Goal: Information Seeking & Learning: Check status

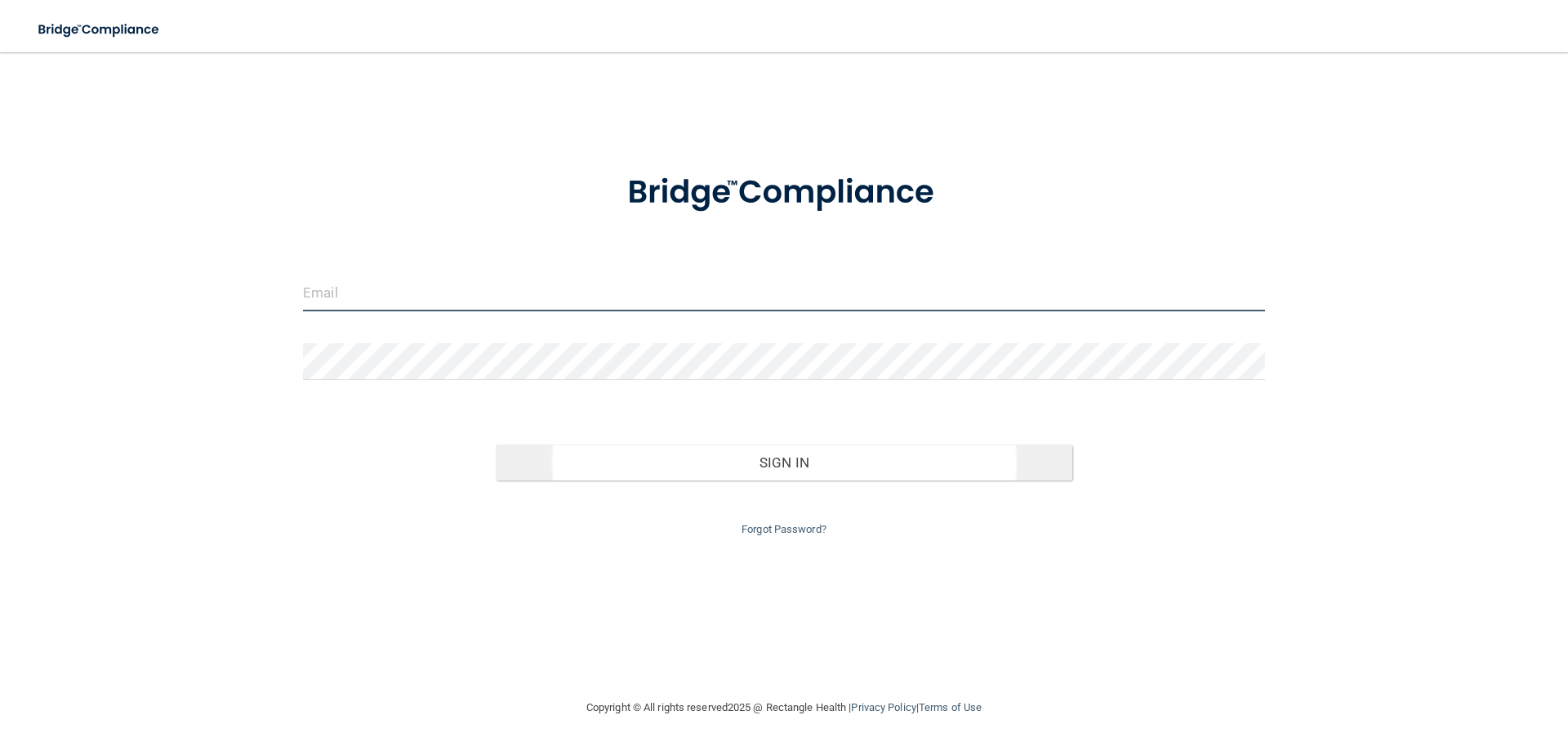
type input "[EMAIL_ADDRESS][DOMAIN_NAME]"
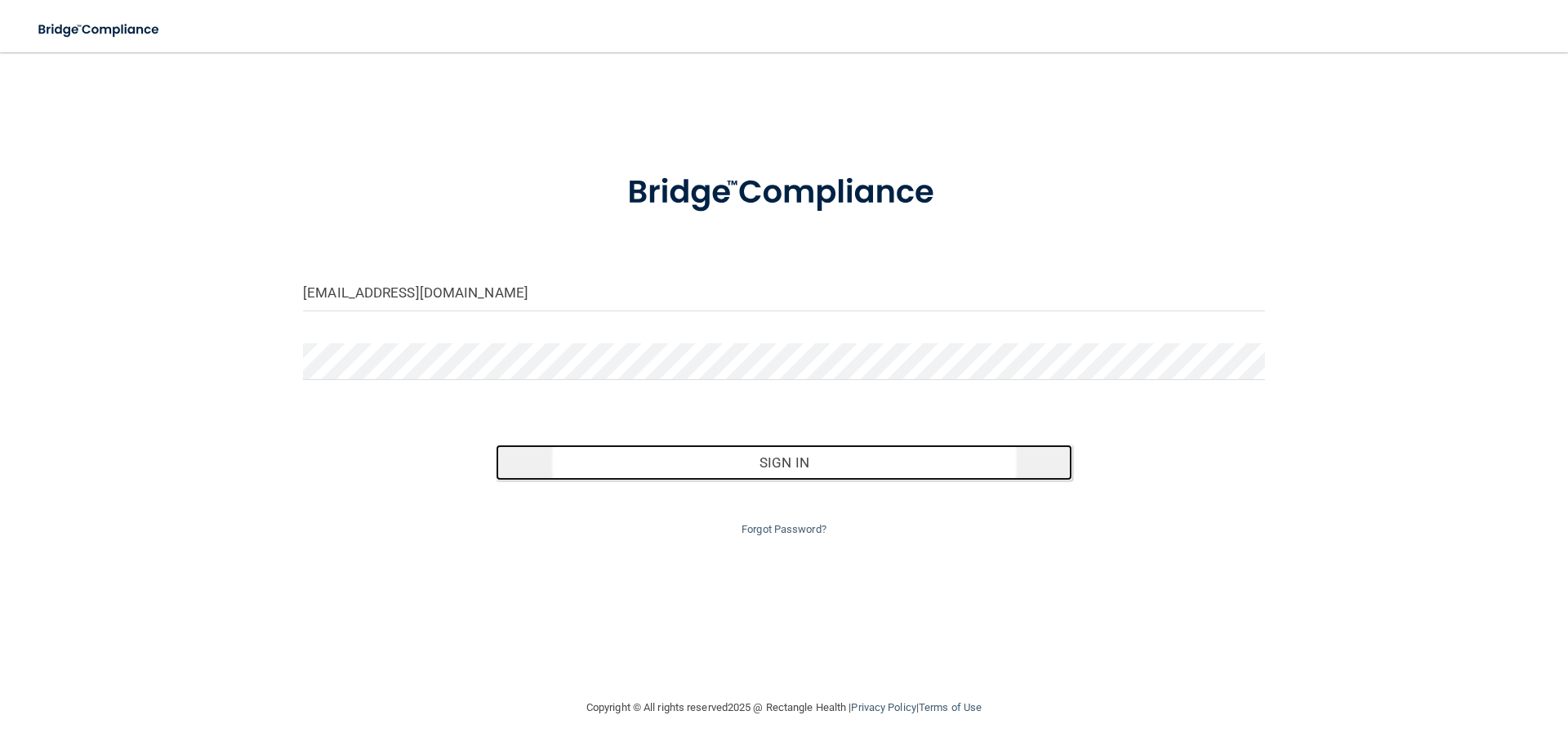
click at [702, 450] on button "Sign In" at bounding box center [785, 462] width 577 height 36
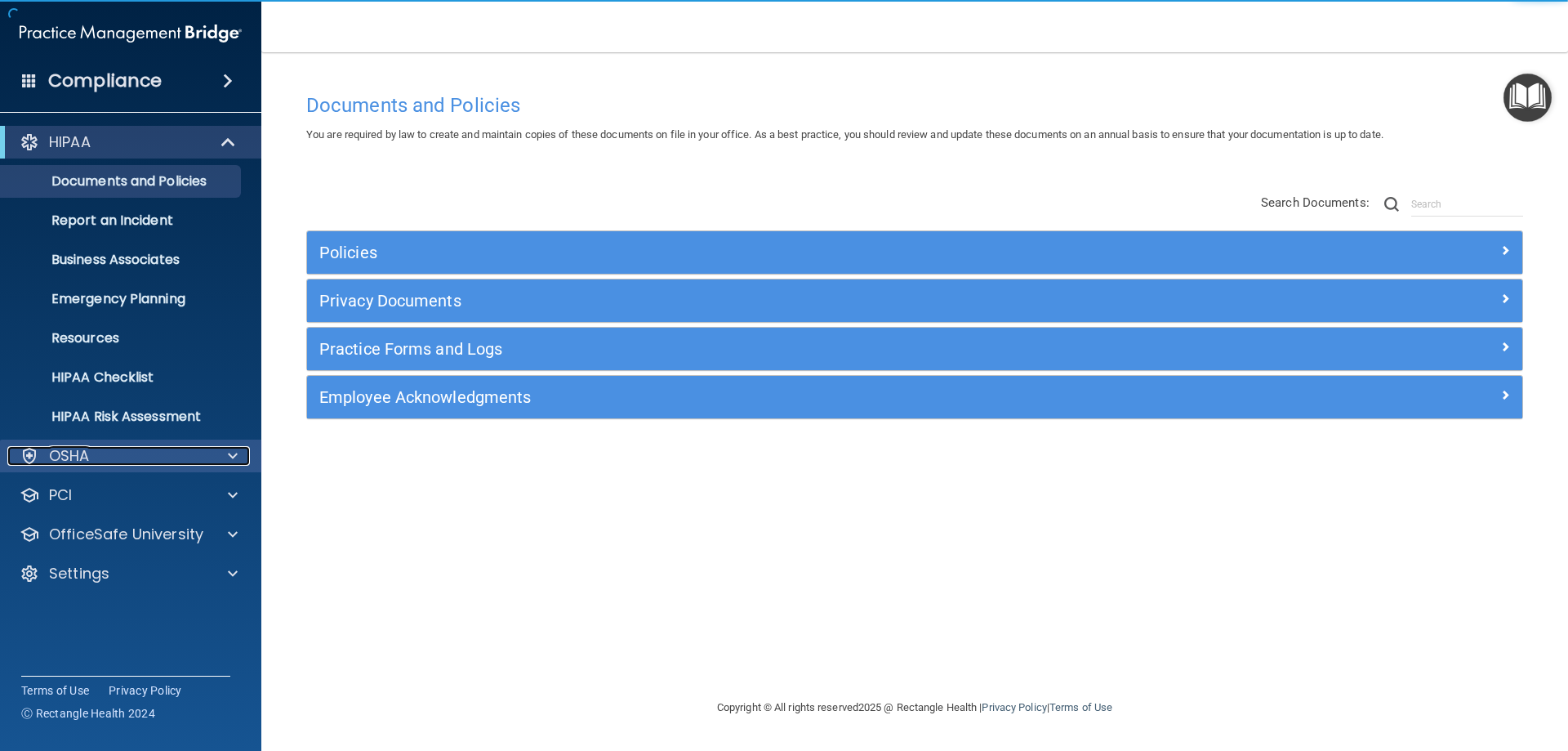
click at [223, 461] on div at bounding box center [231, 455] width 41 height 20
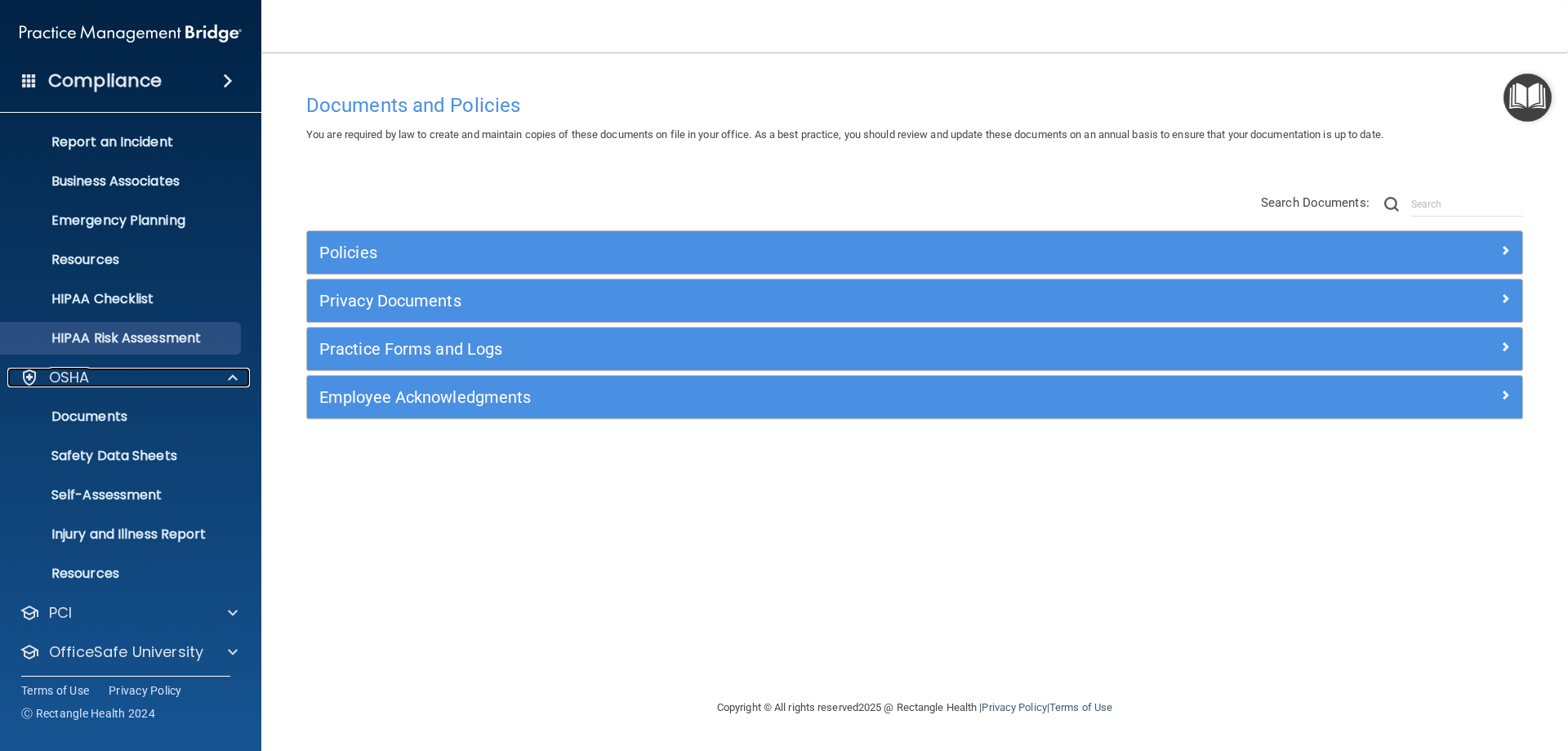
scroll to position [42, 0]
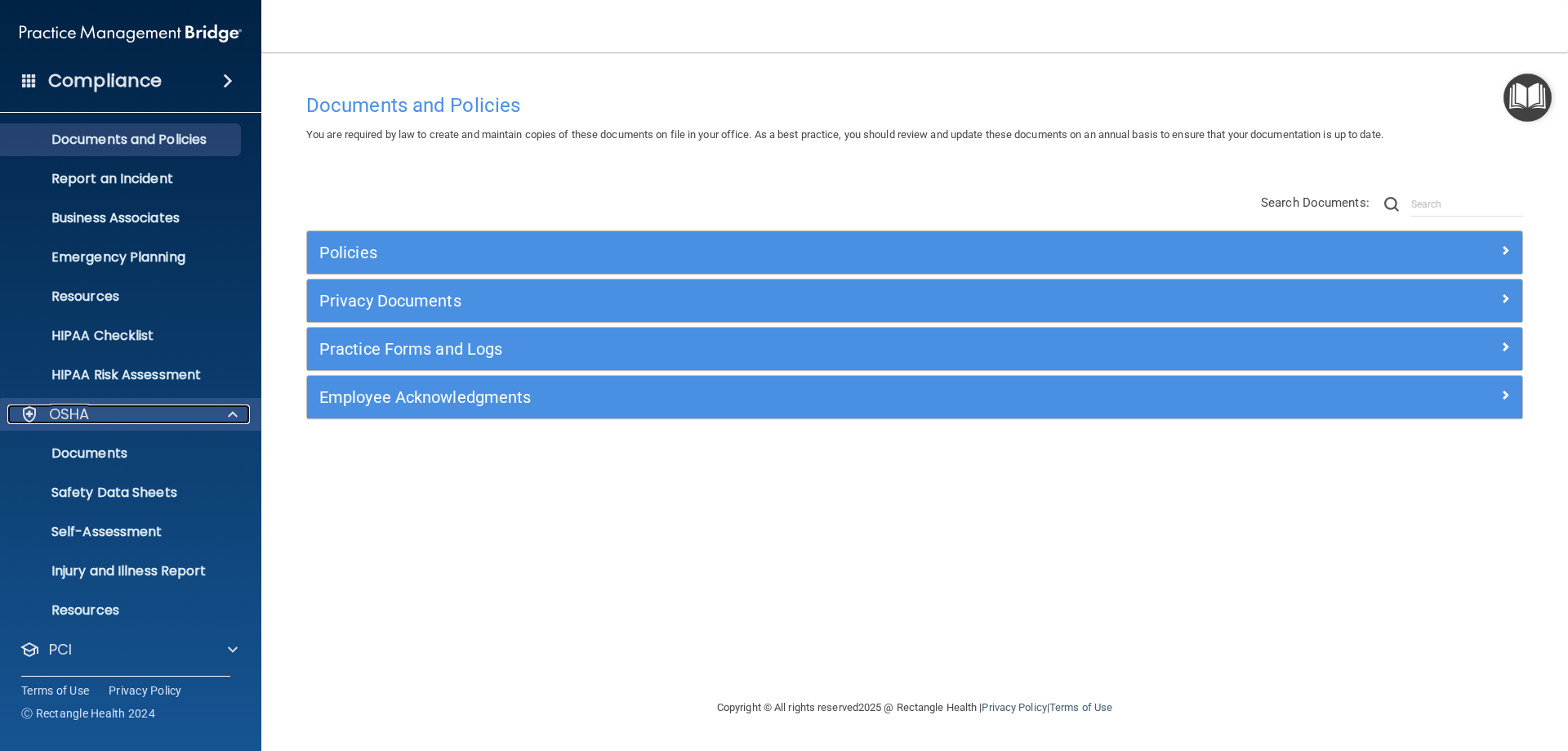
click at [237, 420] on span at bounding box center [232, 414] width 9 height 20
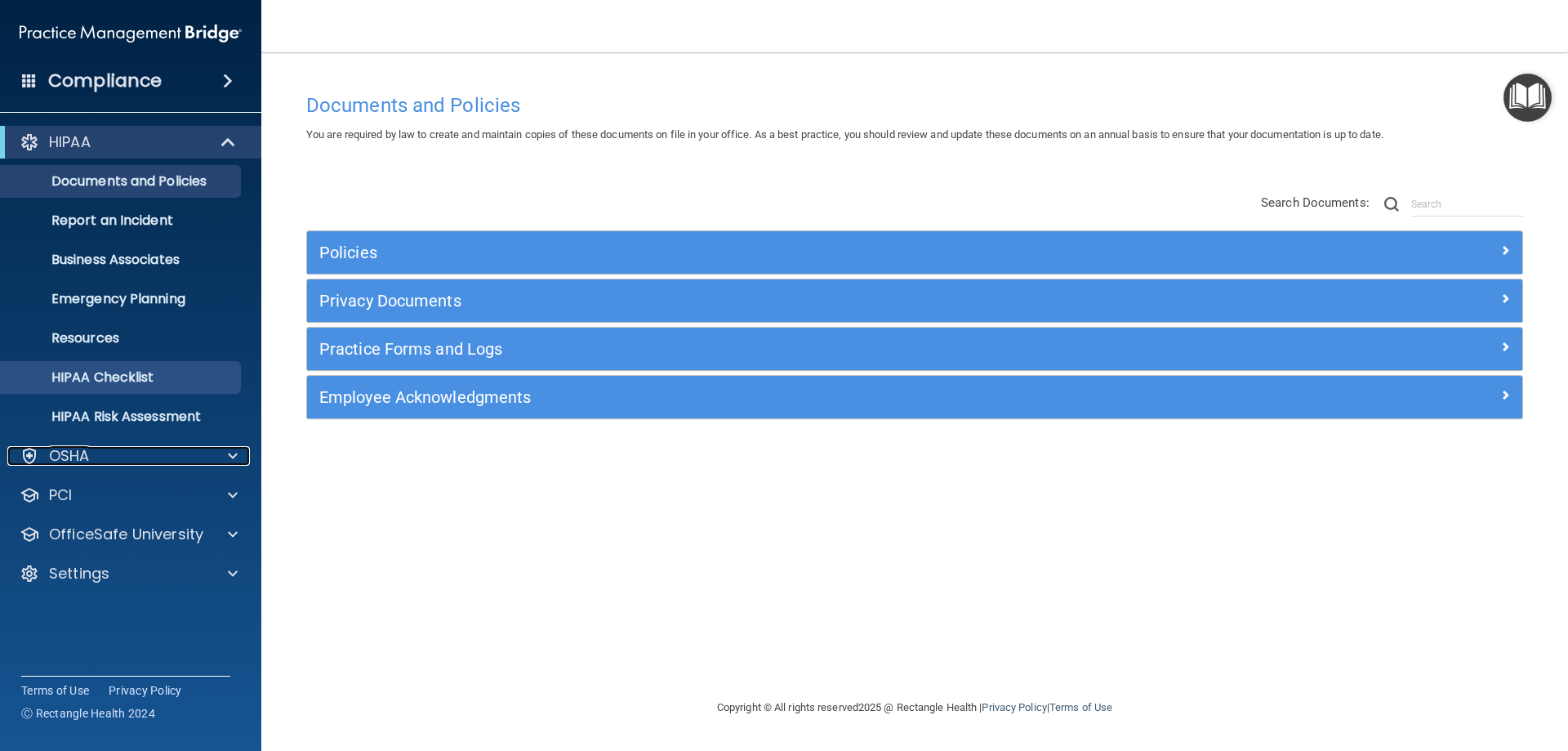
scroll to position [0, 0]
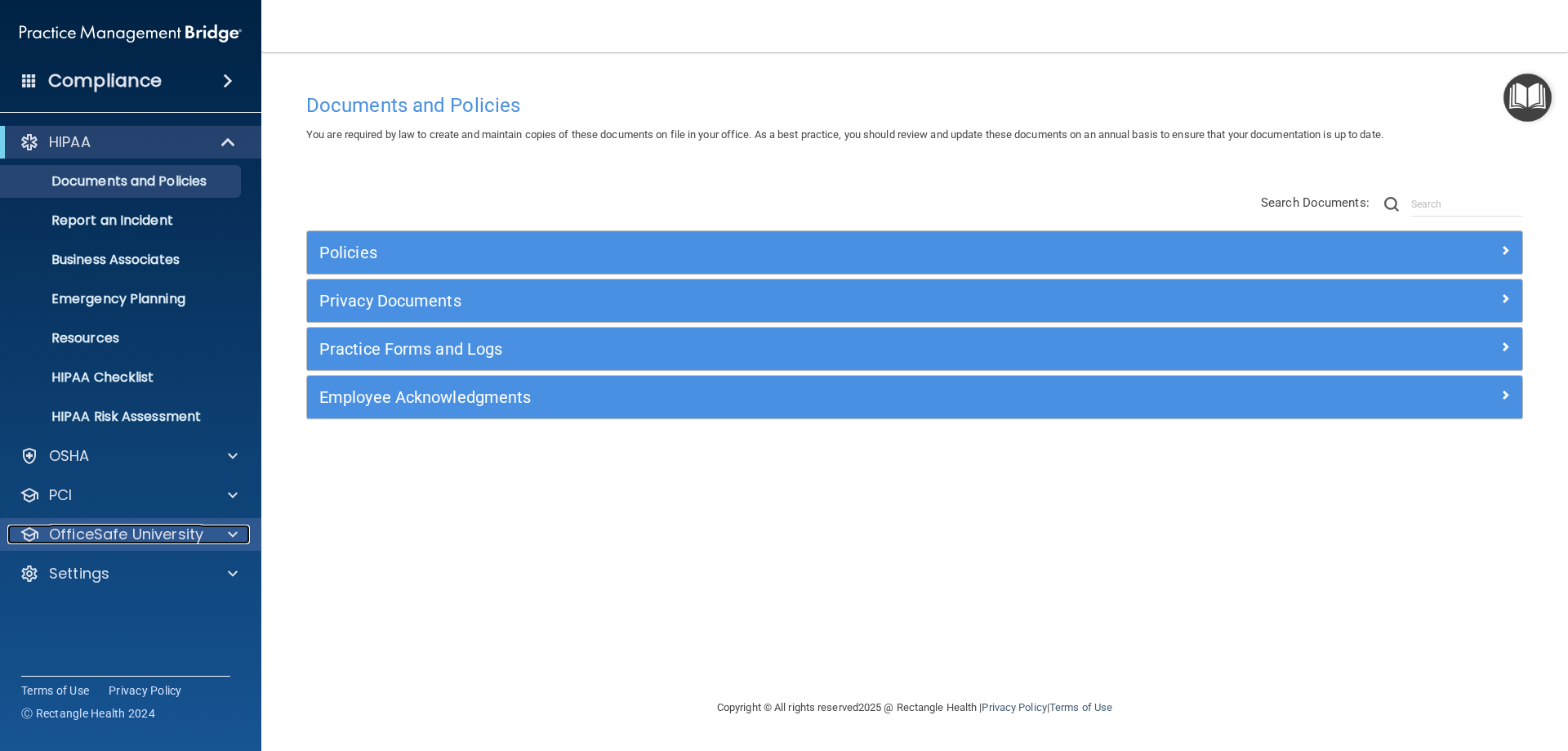
click at [197, 535] on p "OfficeSafe University" at bounding box center [126, 534] width 155 height 20
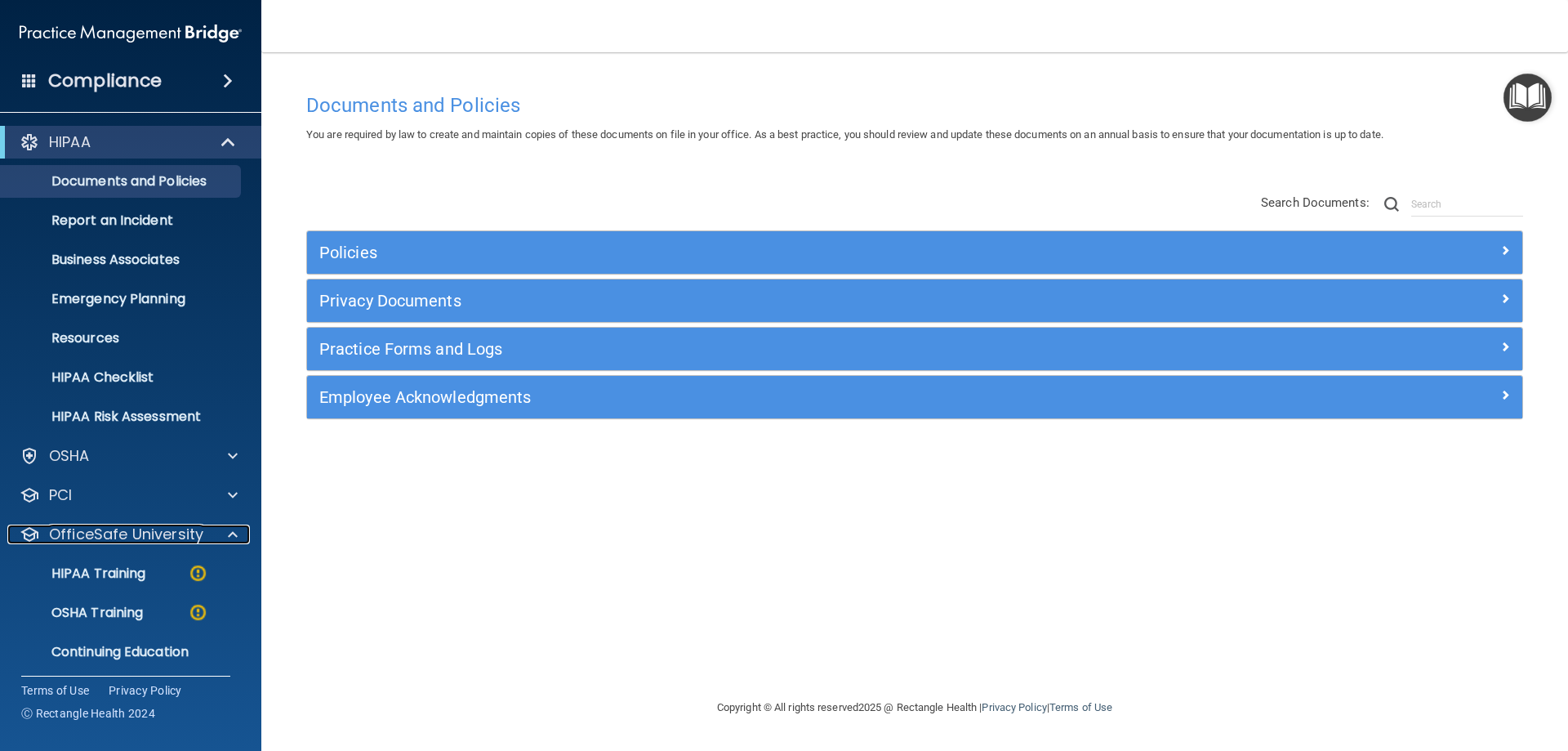
scroll to position [45, 0]
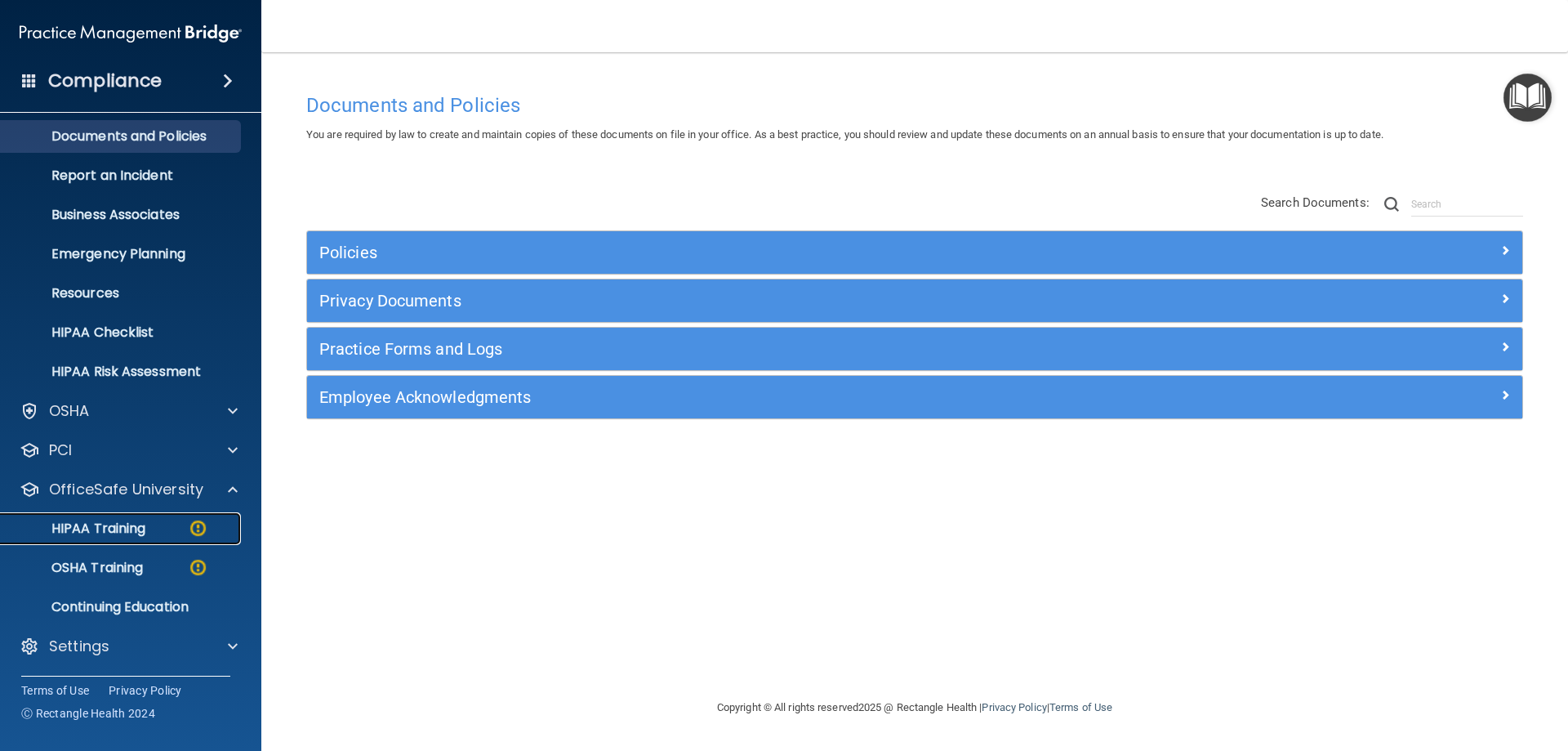
click at [133, 522] on p "HIPAA Training" at bounding box center [78, 528] width 135 height 16
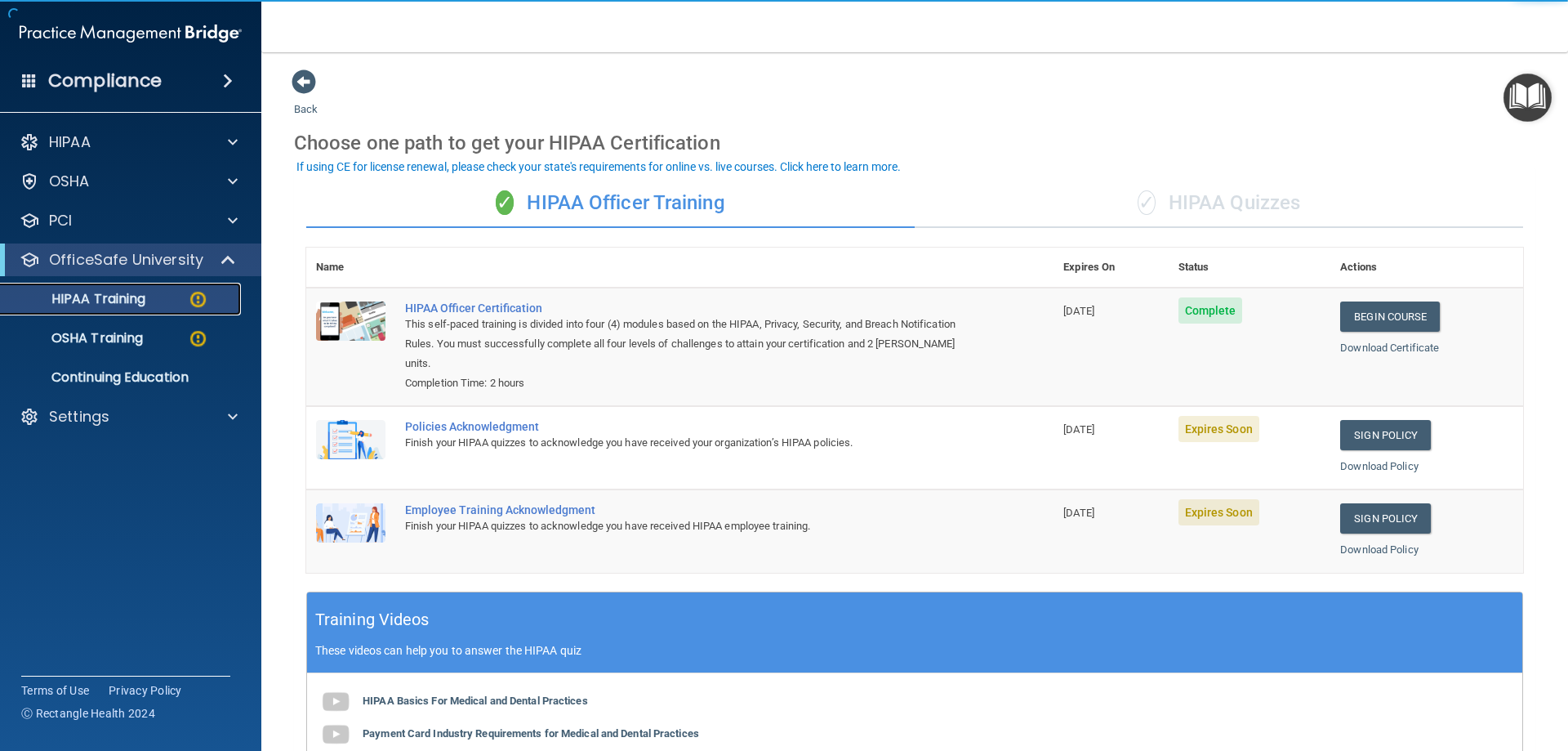
scroll to position [82, 0]
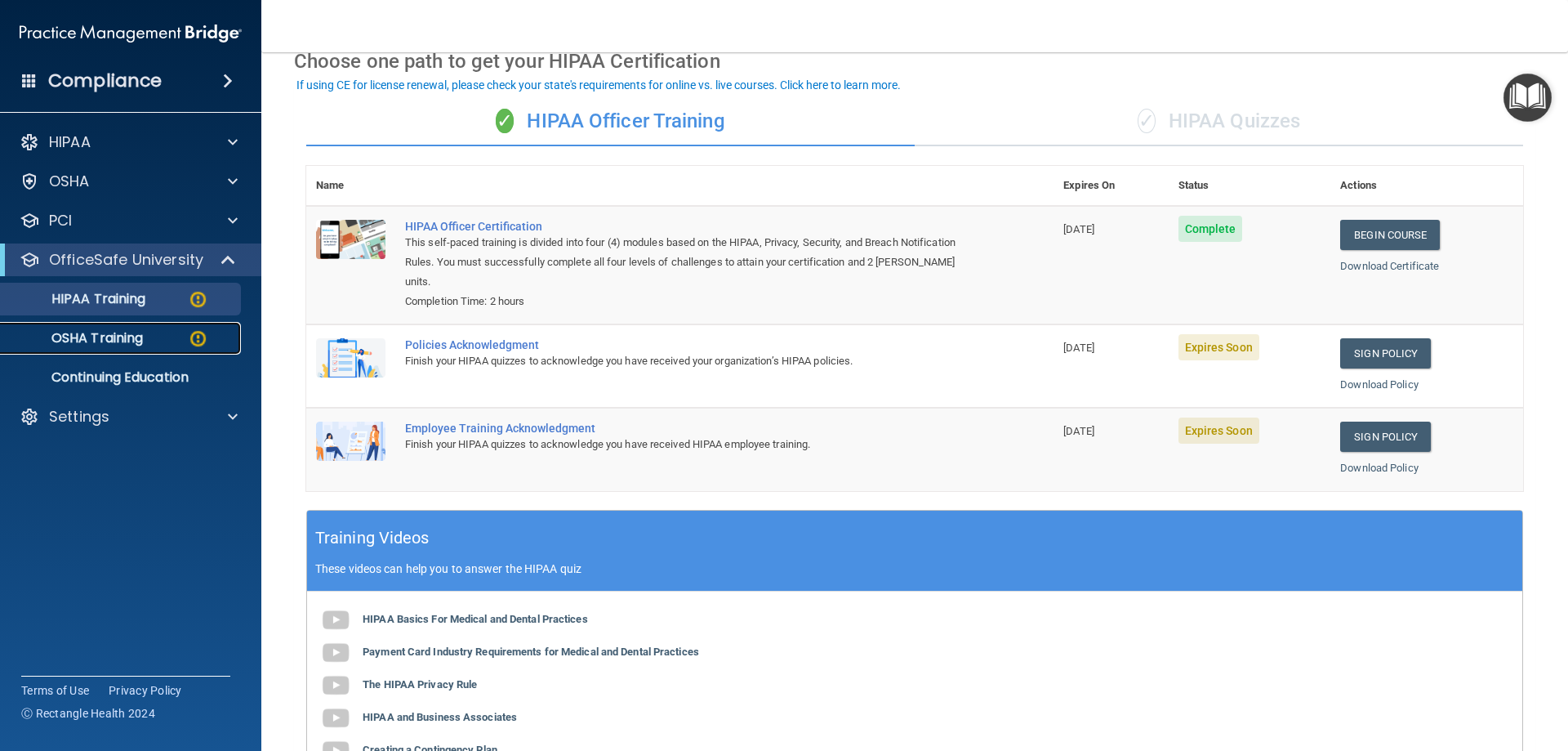
click at [139, 343] on p "OSHA Training" at bounding box center [76, 337] width 132 height 16
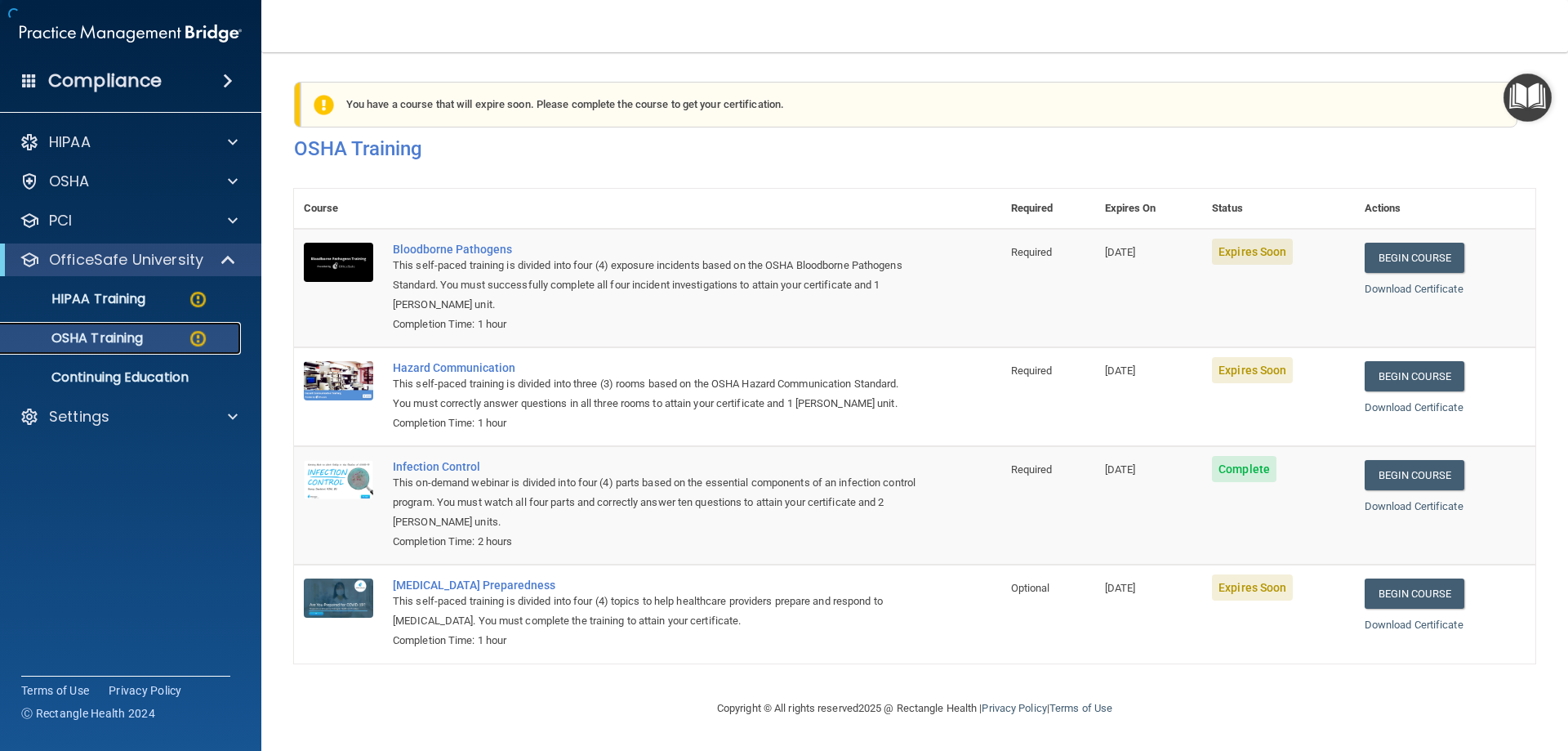
scroll to position [21, 0]
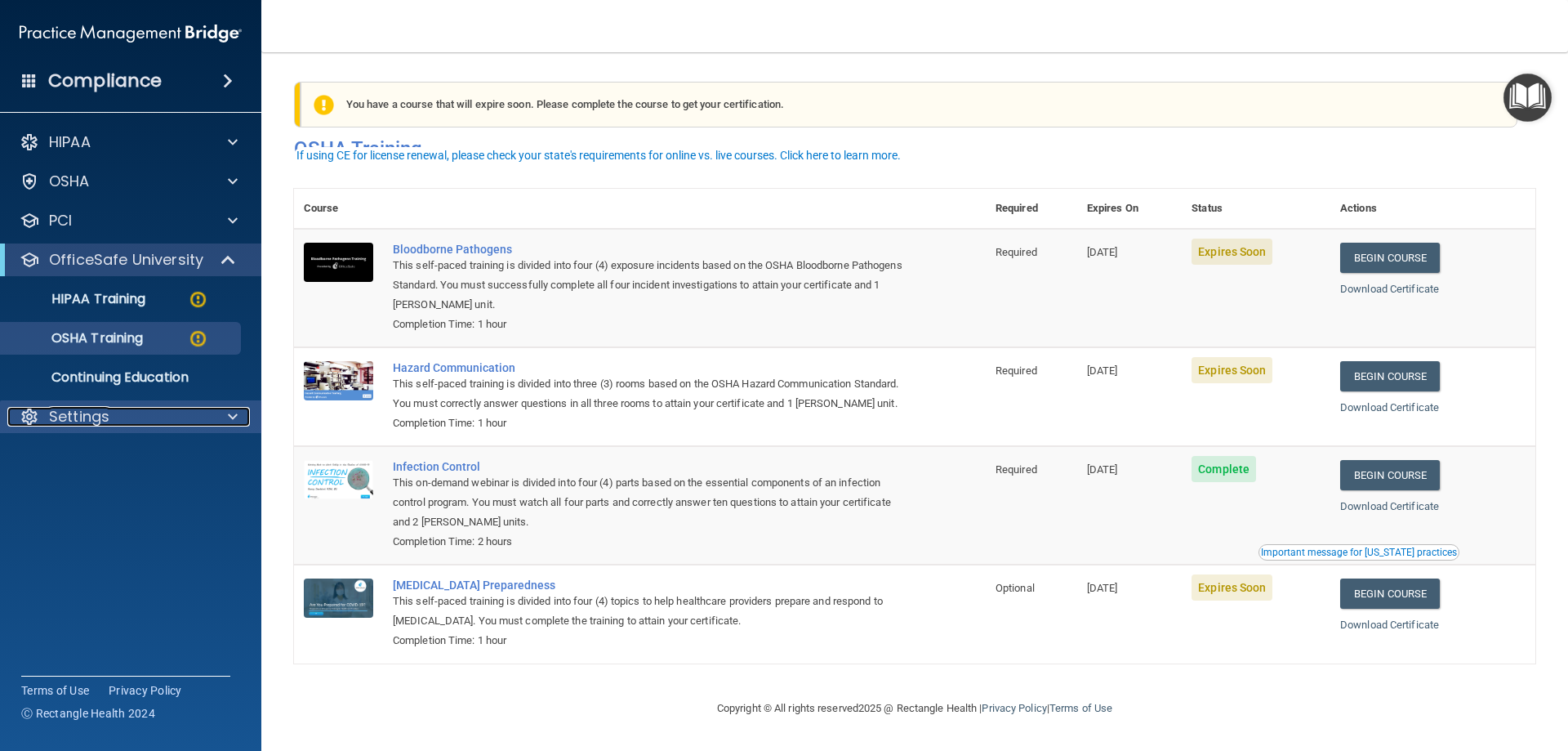
click at [161, 412] on div "Settings" at bounding box center [108, 416] width 202 height 20
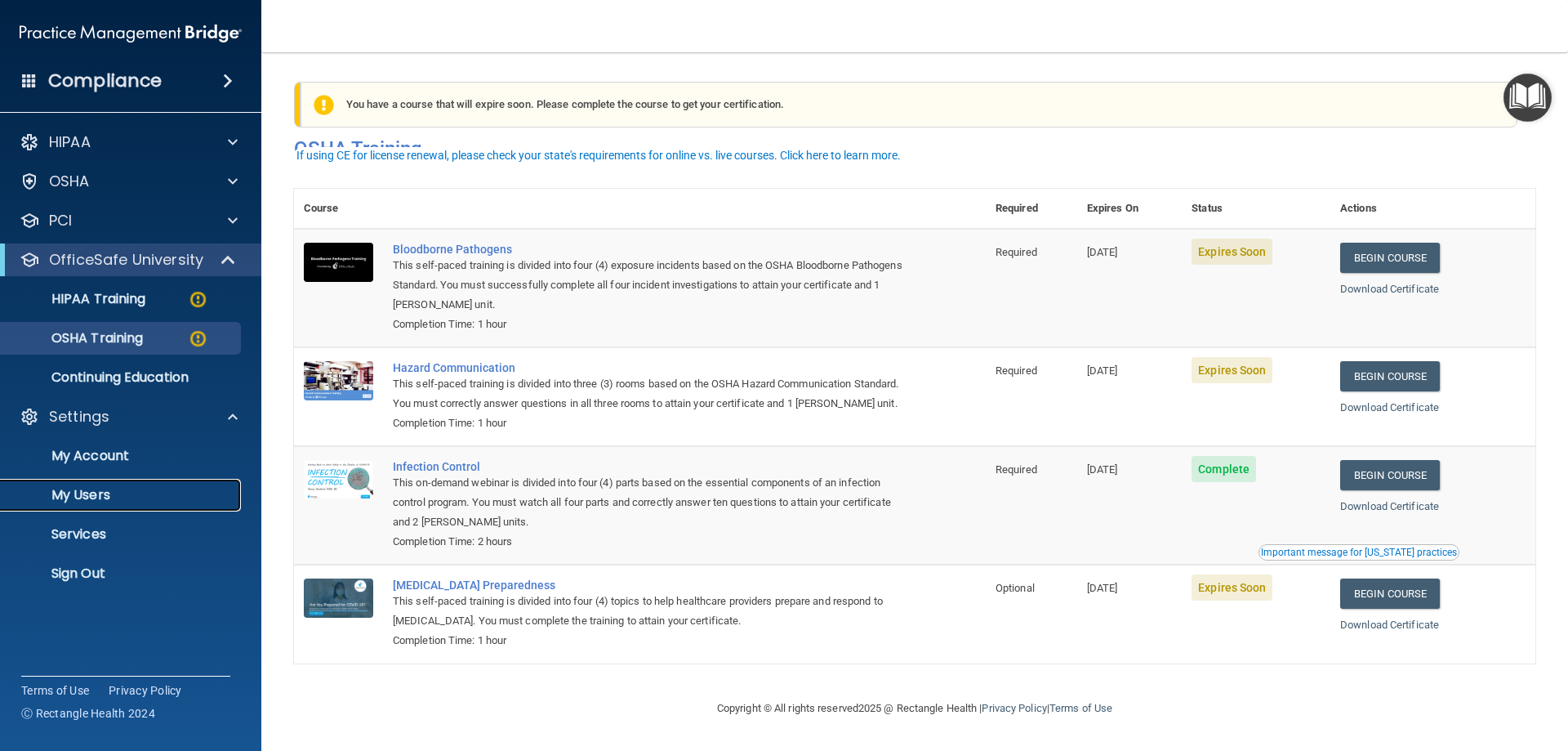
click at [118, 495] on p "My Users" at bounding box center [121, 495] width 223 height 16
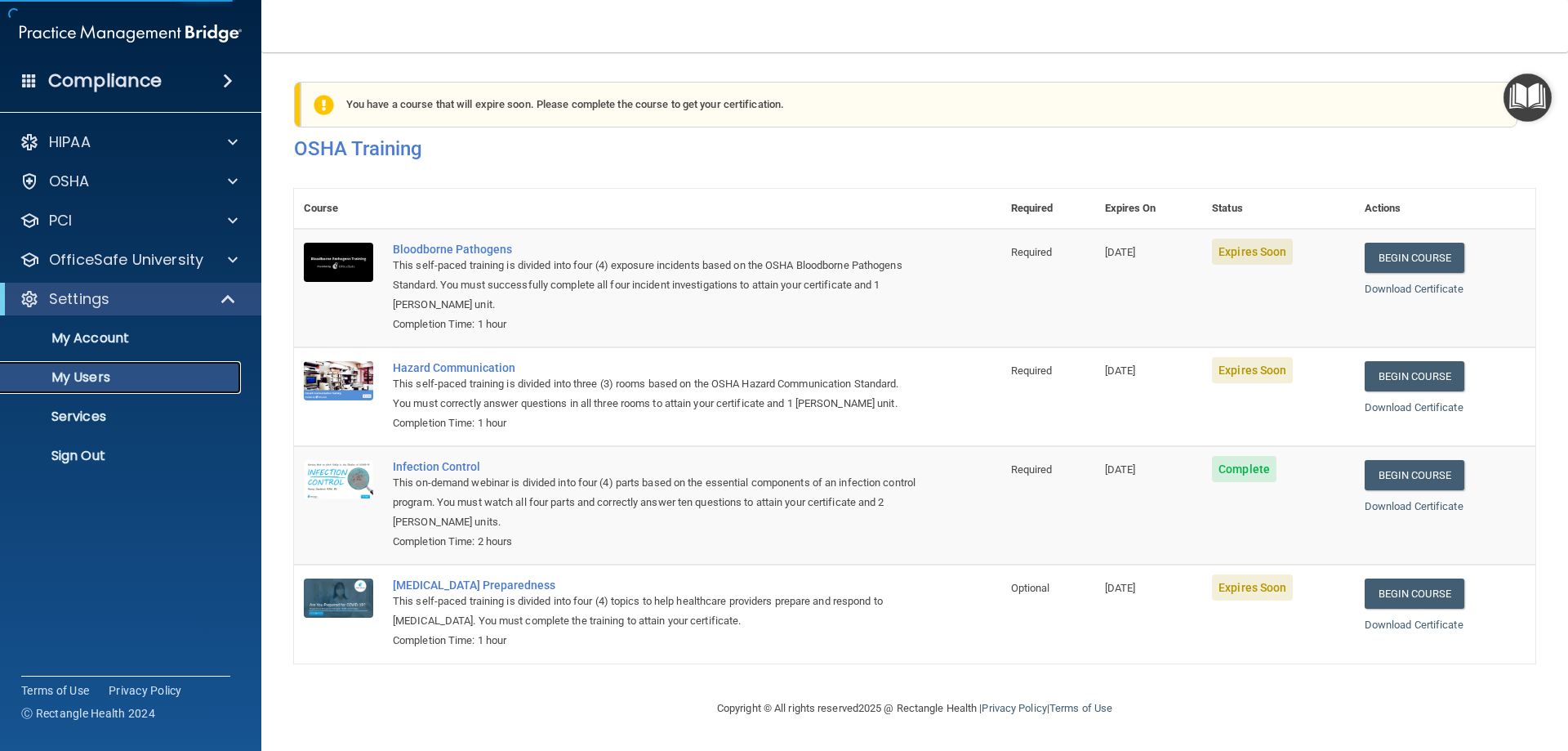
select select "20"
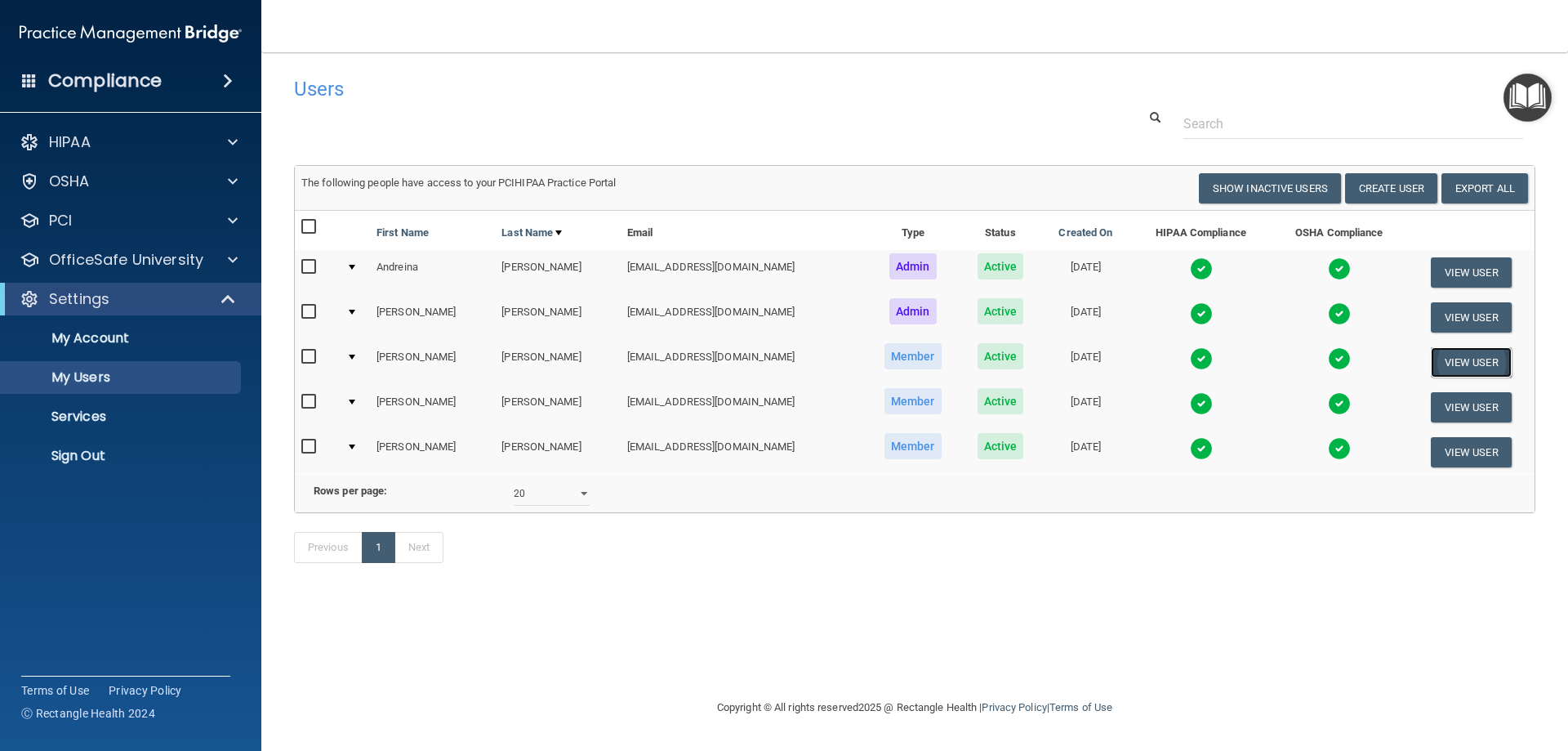
click at [1441, 366] on button "View User" at bounding box center [1471, 361] width 81 height 30
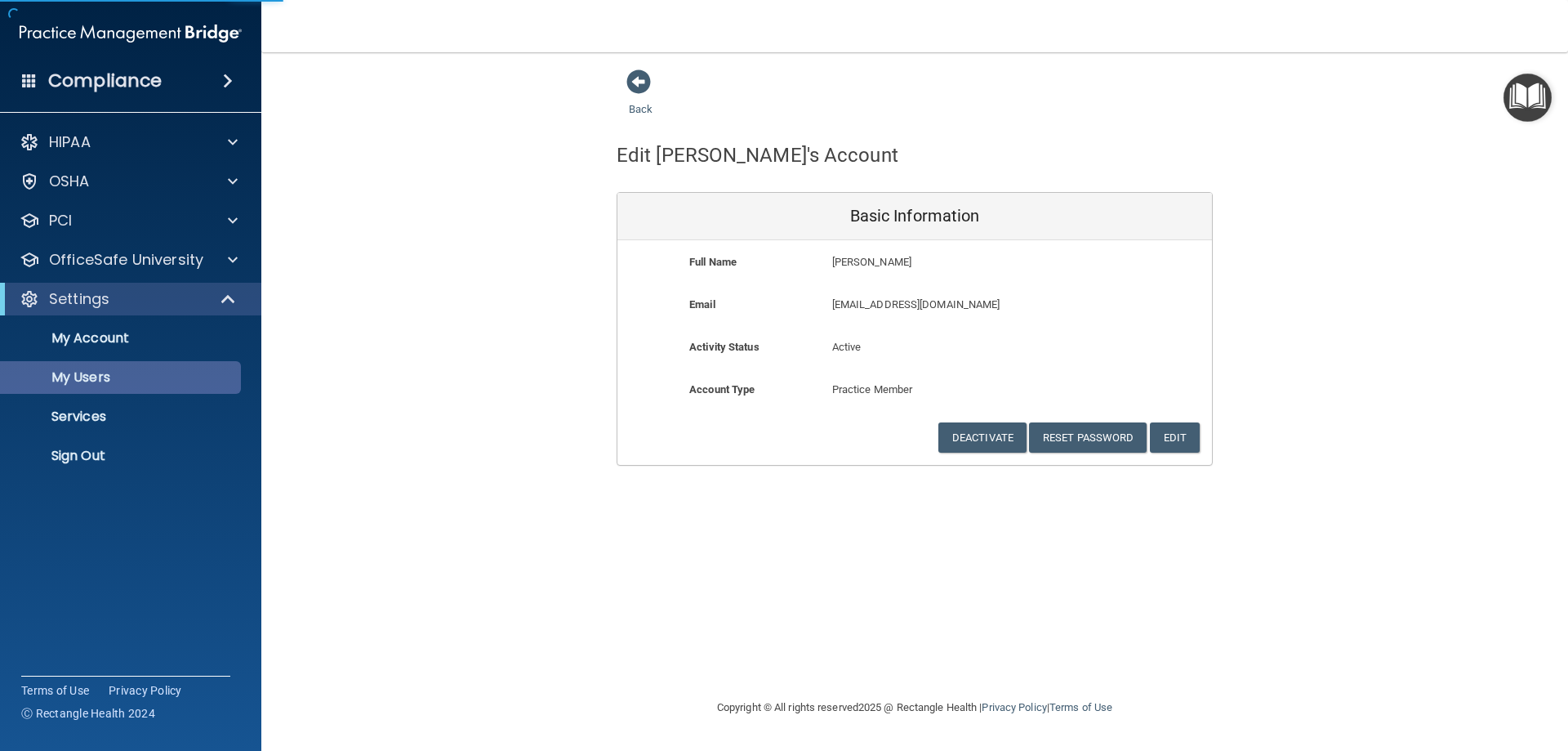
select select "20"
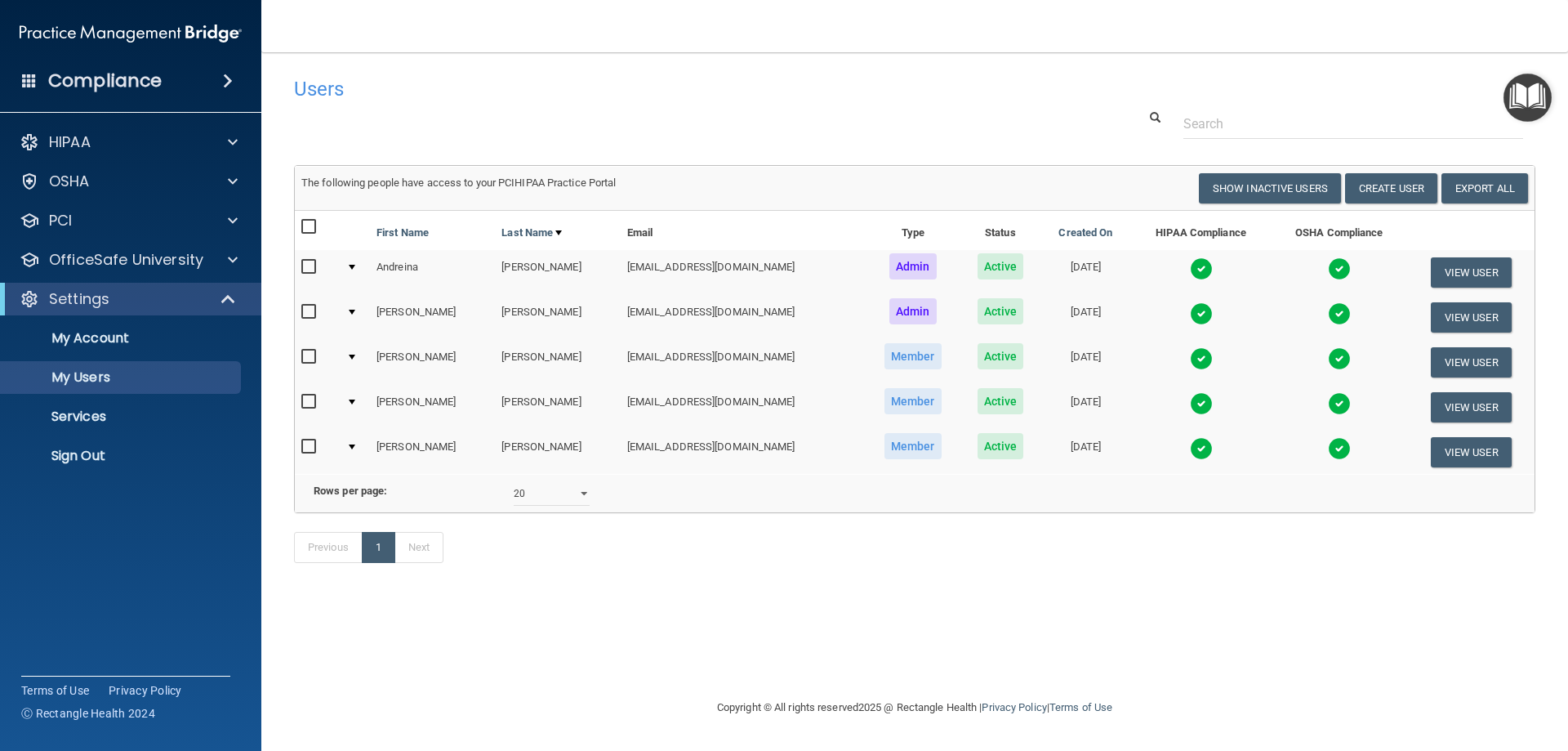
click at [1190, 406] on img at bounding box center [1201, 403] width 23 height 23
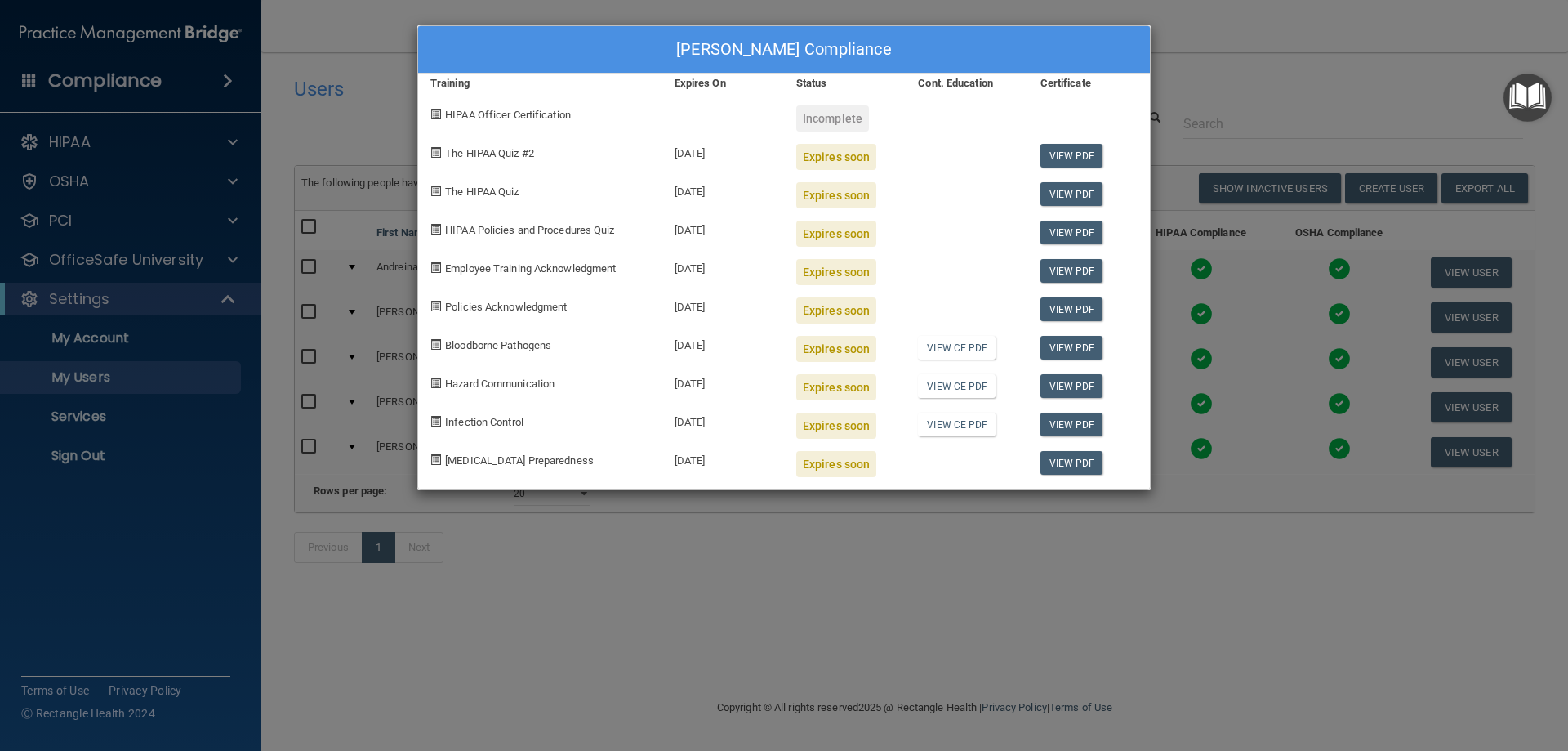
click at [1058, 579] on div "[PERSON_NAME] Compliance Training Expires On Status Cont. Education Certificate…" at bounding box center [784, 375] width 1568 height 751
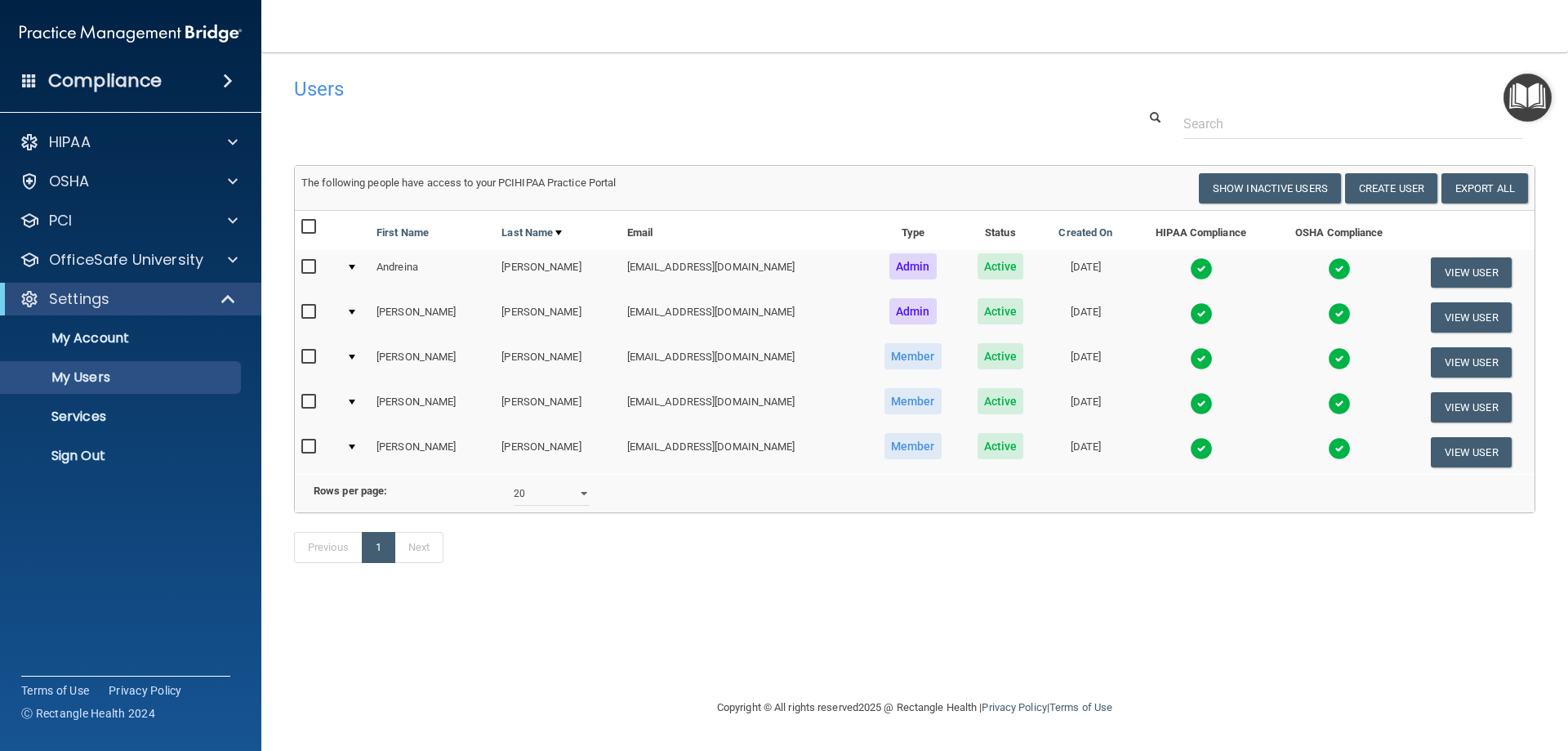
click at [1190, 442] on img at bounding box center [1201, 449] width 23 height 23
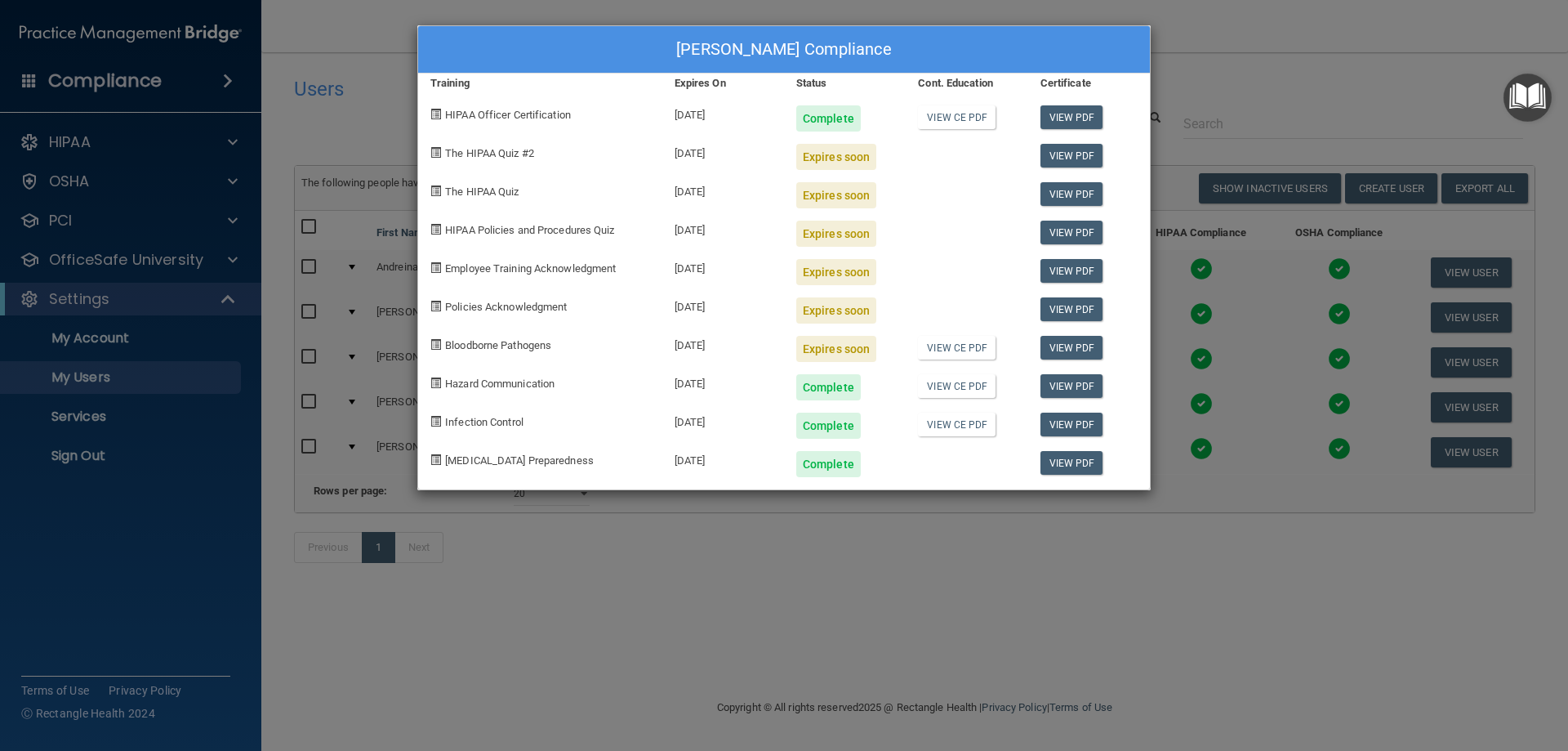
click at [986, 609] on div "[PERSON_NAME] Compliance Training Expires On Status Cont. Education Certificate…" at bounding box center [784, 375] width 1568 height 751
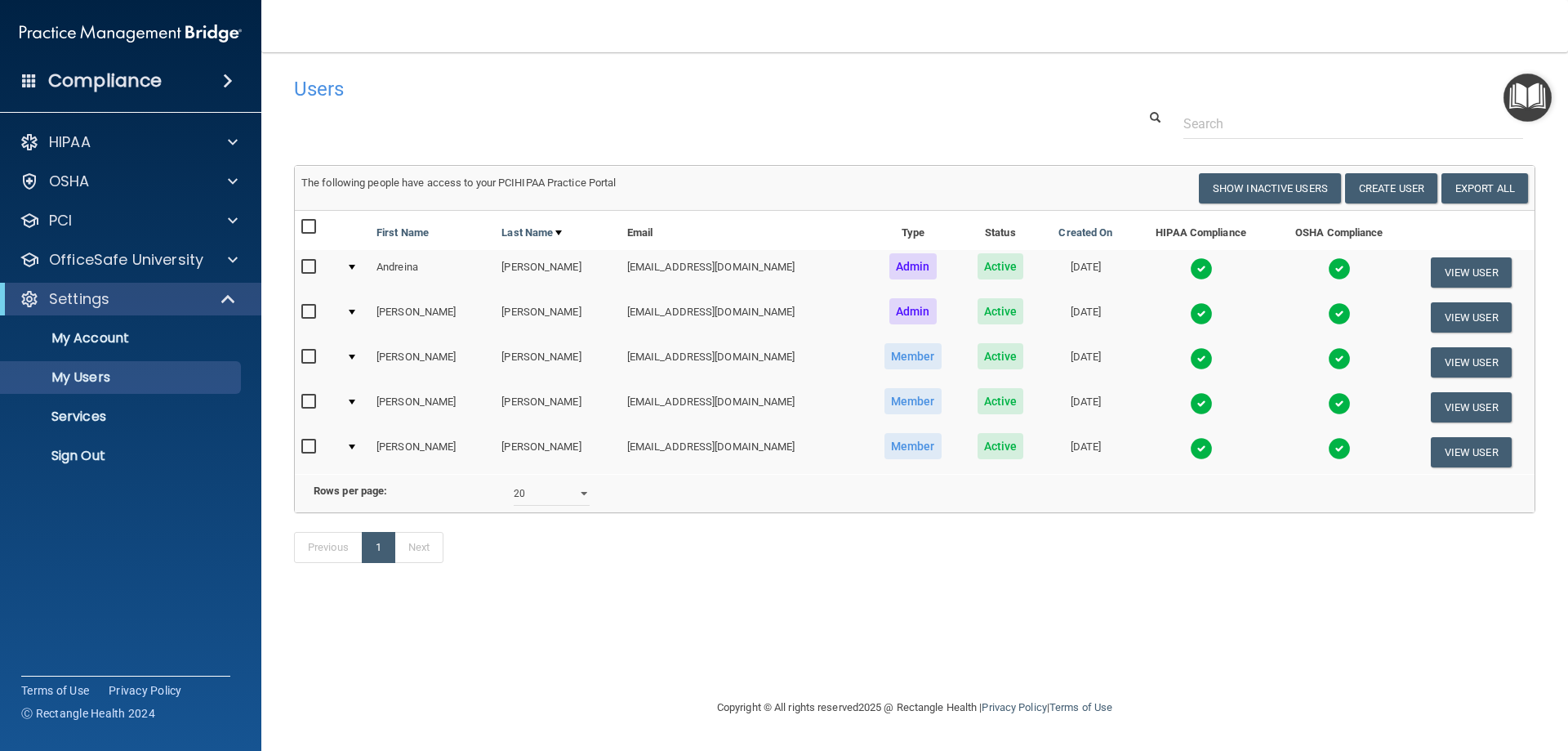
click at [1190, 265] on img at bounding box center [1201, 268] width 23 height 23
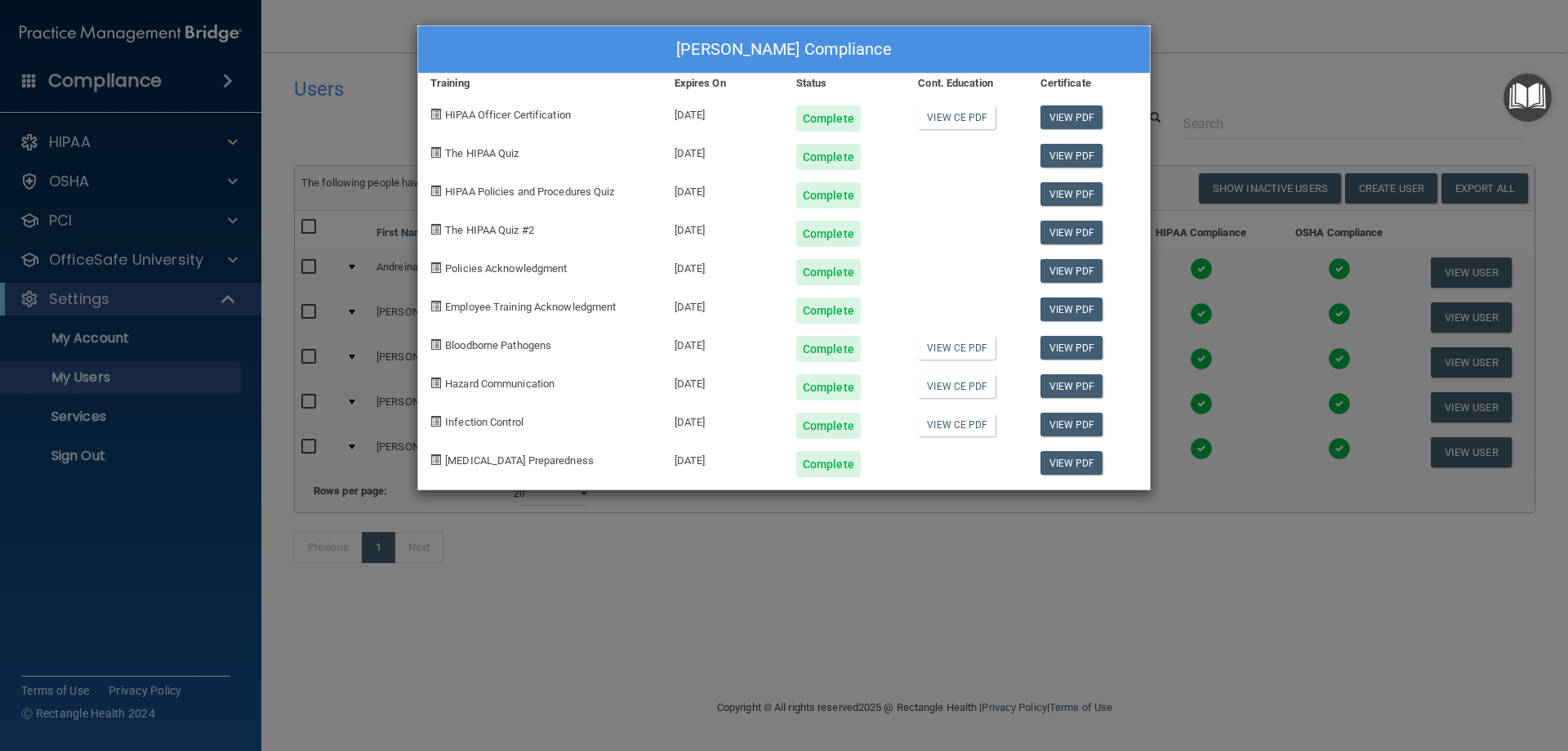
click at [1039, 549] on div "[PERSON_NAME] Compliance Training Expires On Status Cont. Education Certificate…" at bounding box center [784, 375] width 1568 height 751
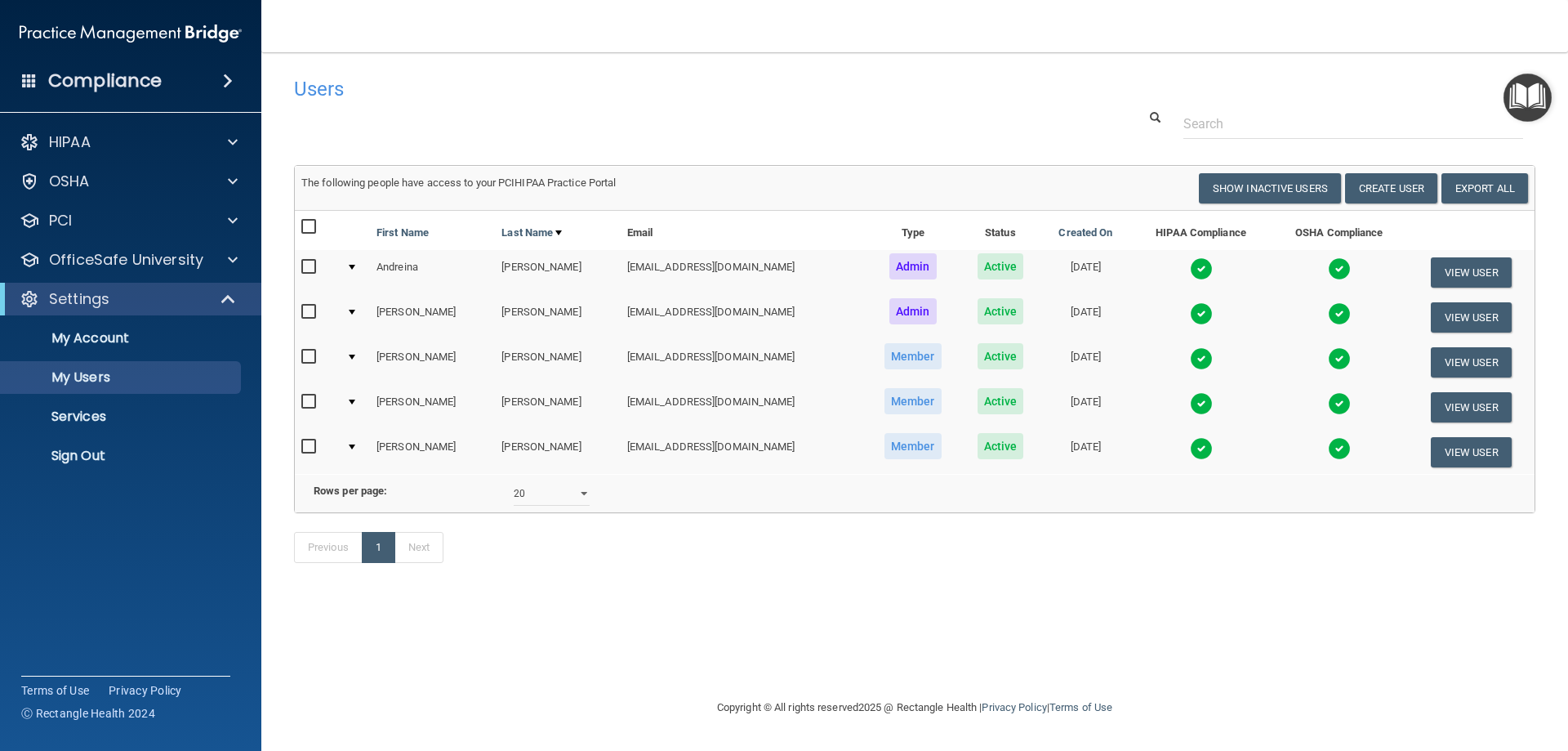
click at [1190, 411] on img at bounding box center [1201, 403] width 23 height 23
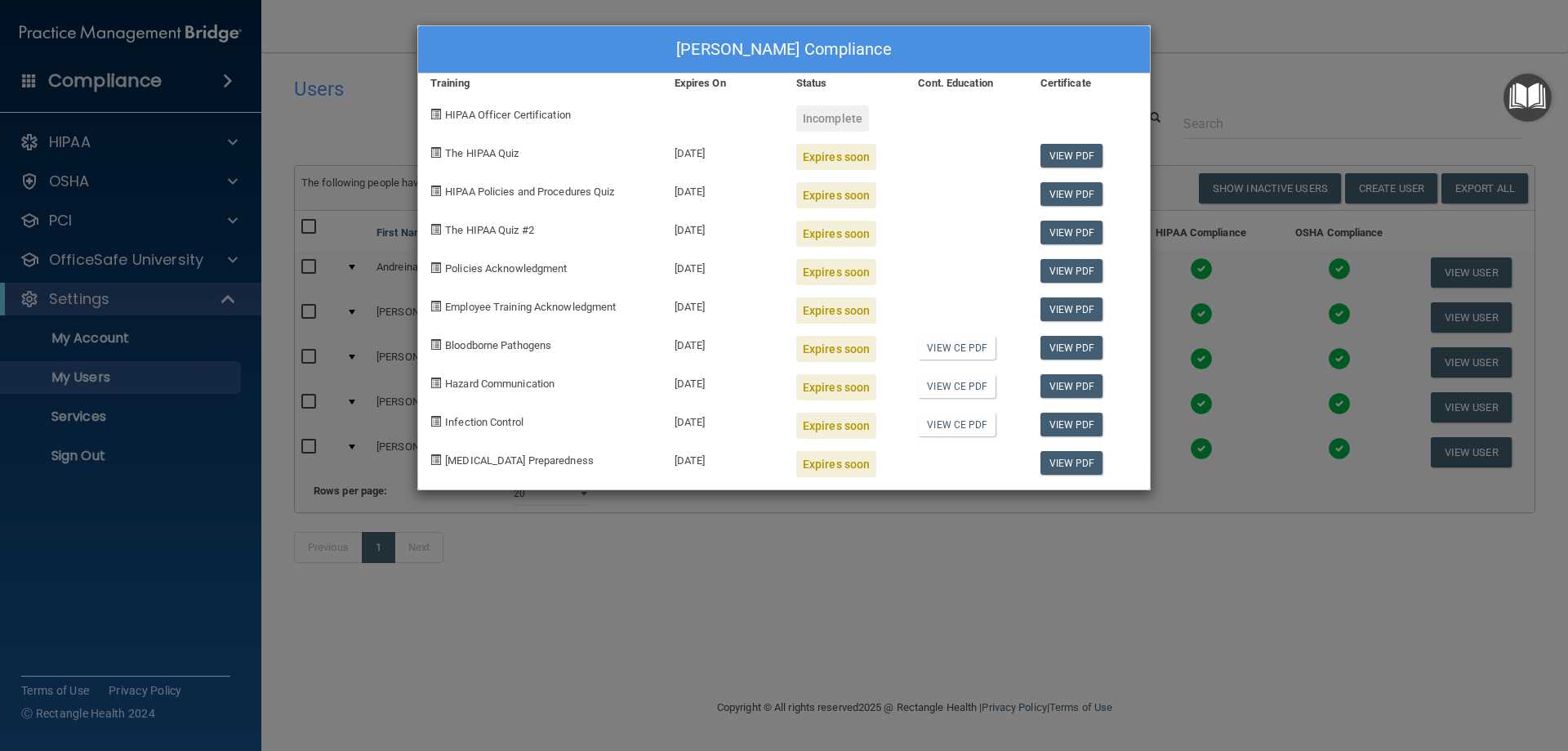
click at [1105, 549] on div "[PERSON_NAME] Compliance Training Expires On Status Cont. Education Certificate…" at bounding box center [784, 375] width 1568 height 751
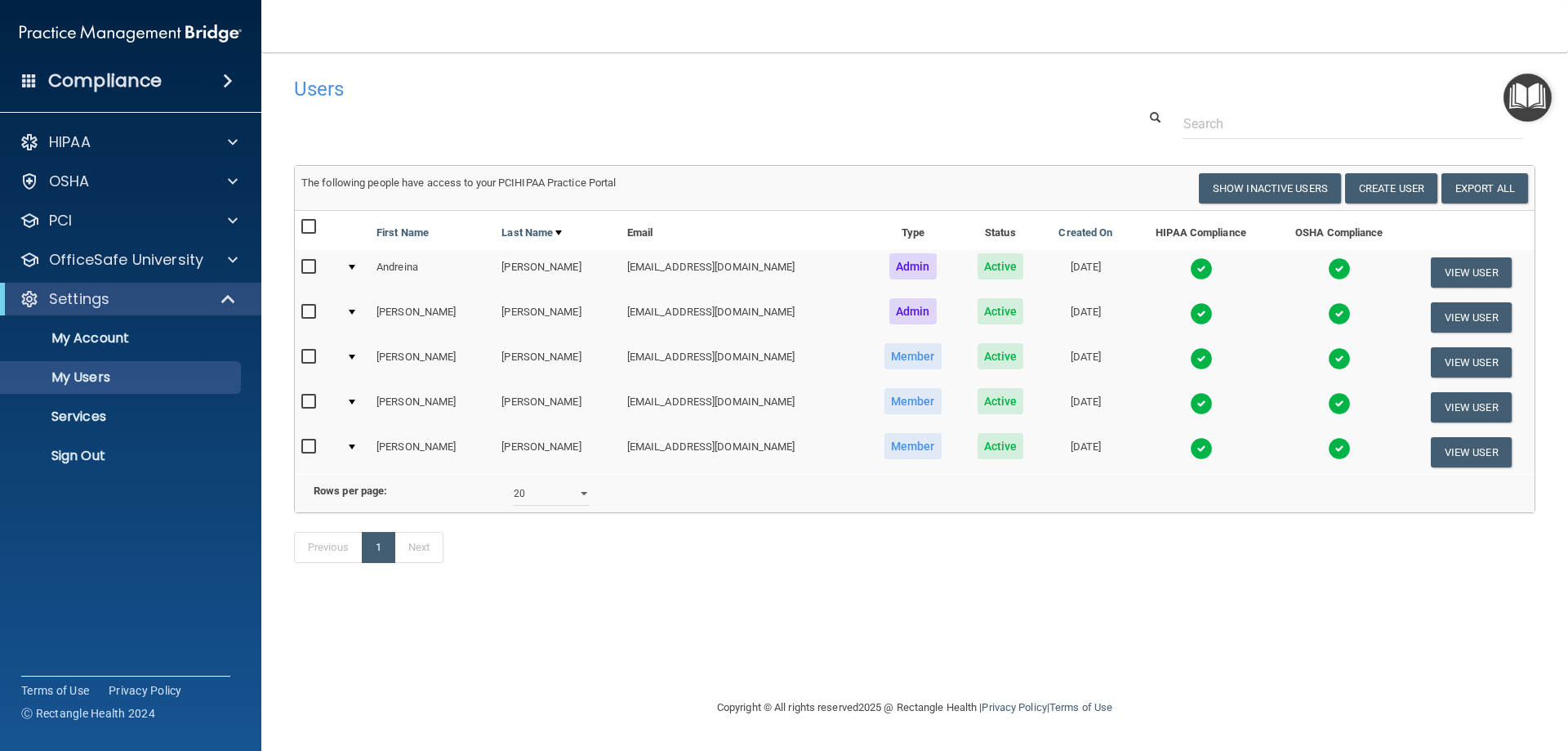
click at [1328, 400] on img at bounding box center [1339, 403] width 23 height 23
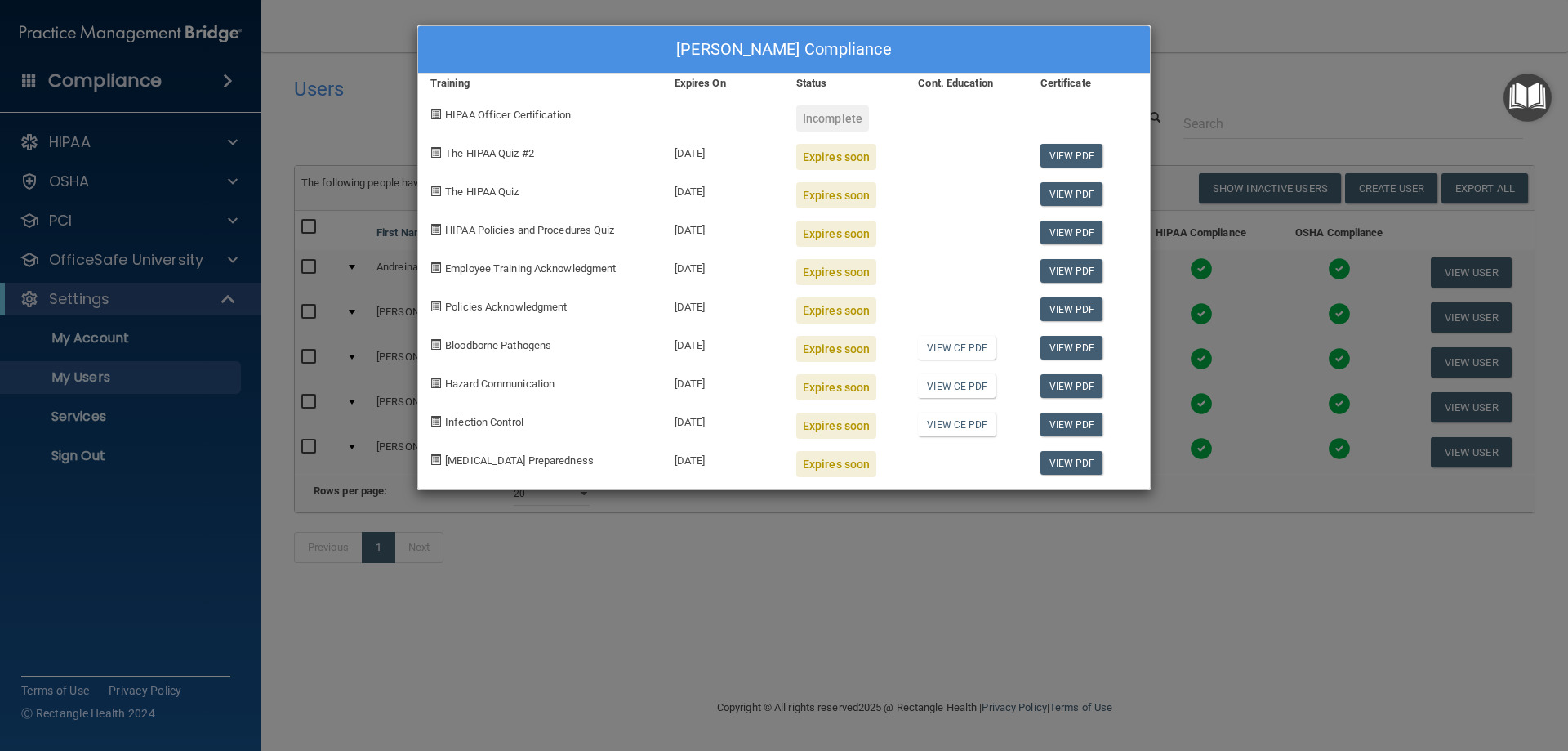
click at [792, 565] on div "[PERSON_NAME] Compliance Training Expires On Status Cont. Education Certificate…" at bounding box center [784, 375] width 1568 height 751
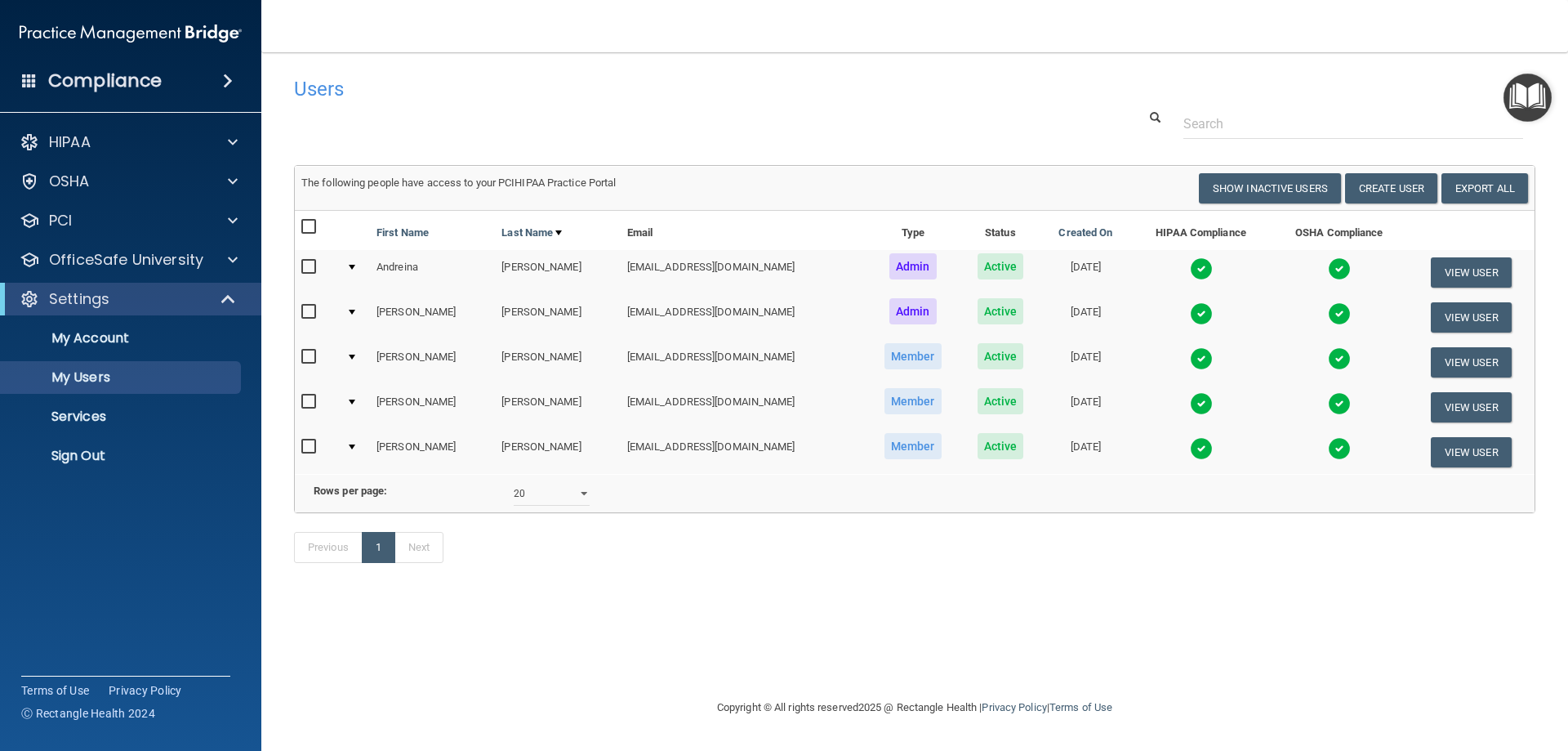
click at [1190, 450] on img at bounding box center [1201, 449] width 23 height 23
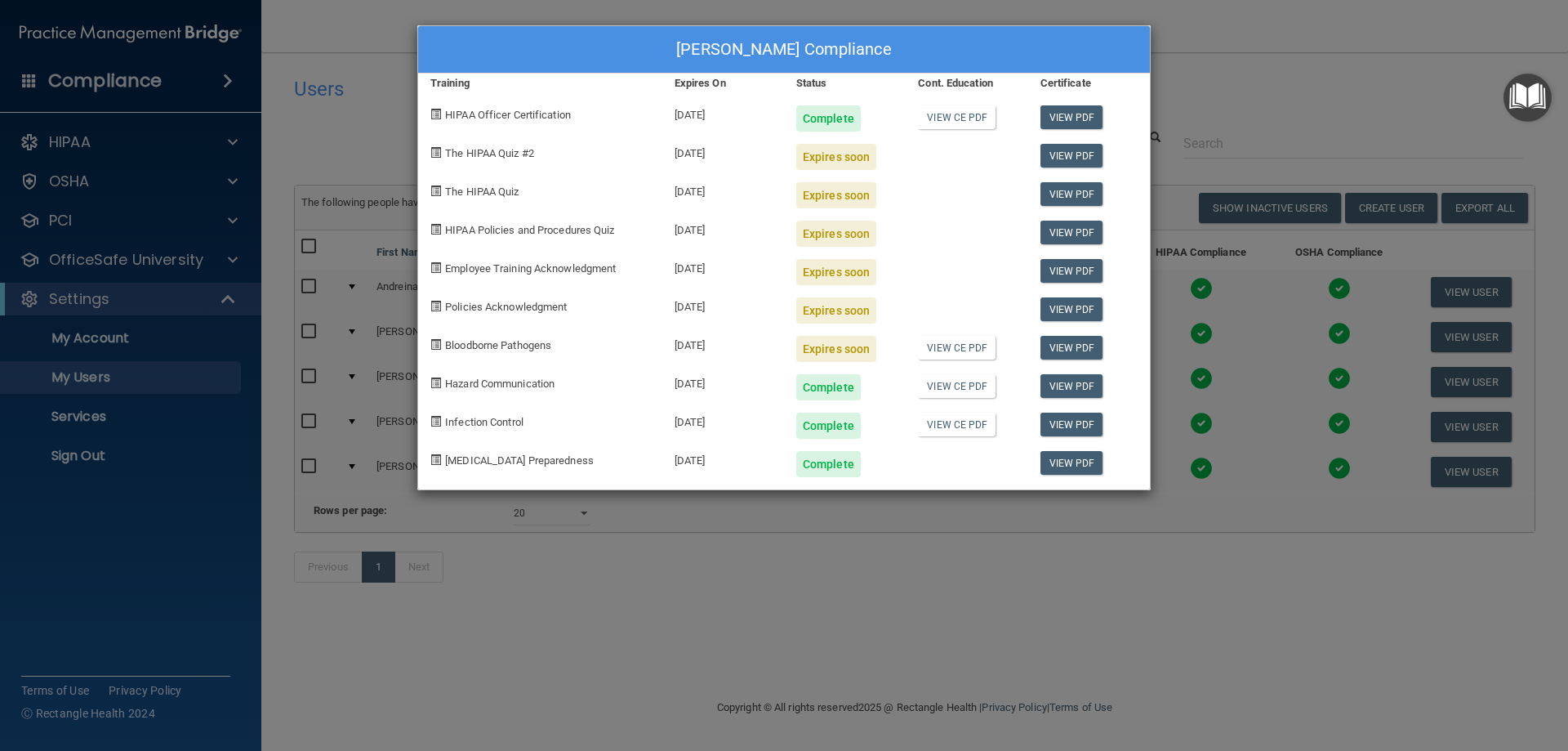
click at [1024, 644] on div "[PERSON_NAME] Compliance Training Expires On Status Cont. Education Certificate…" at bounding box center [784, 375] width 1568 height 751
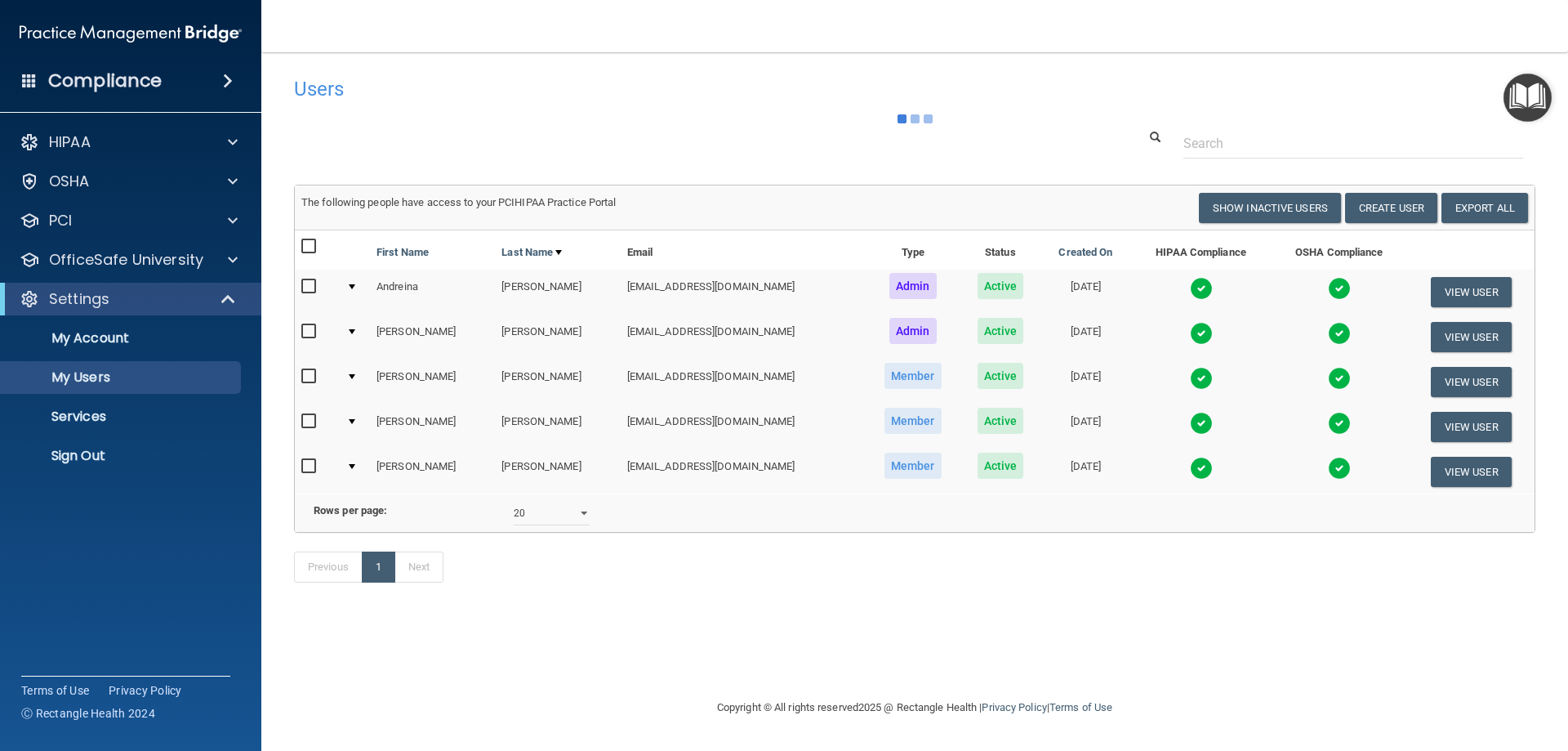
click at [1190, 288] on img at bounding box center [1201, 288] width 23 height 23
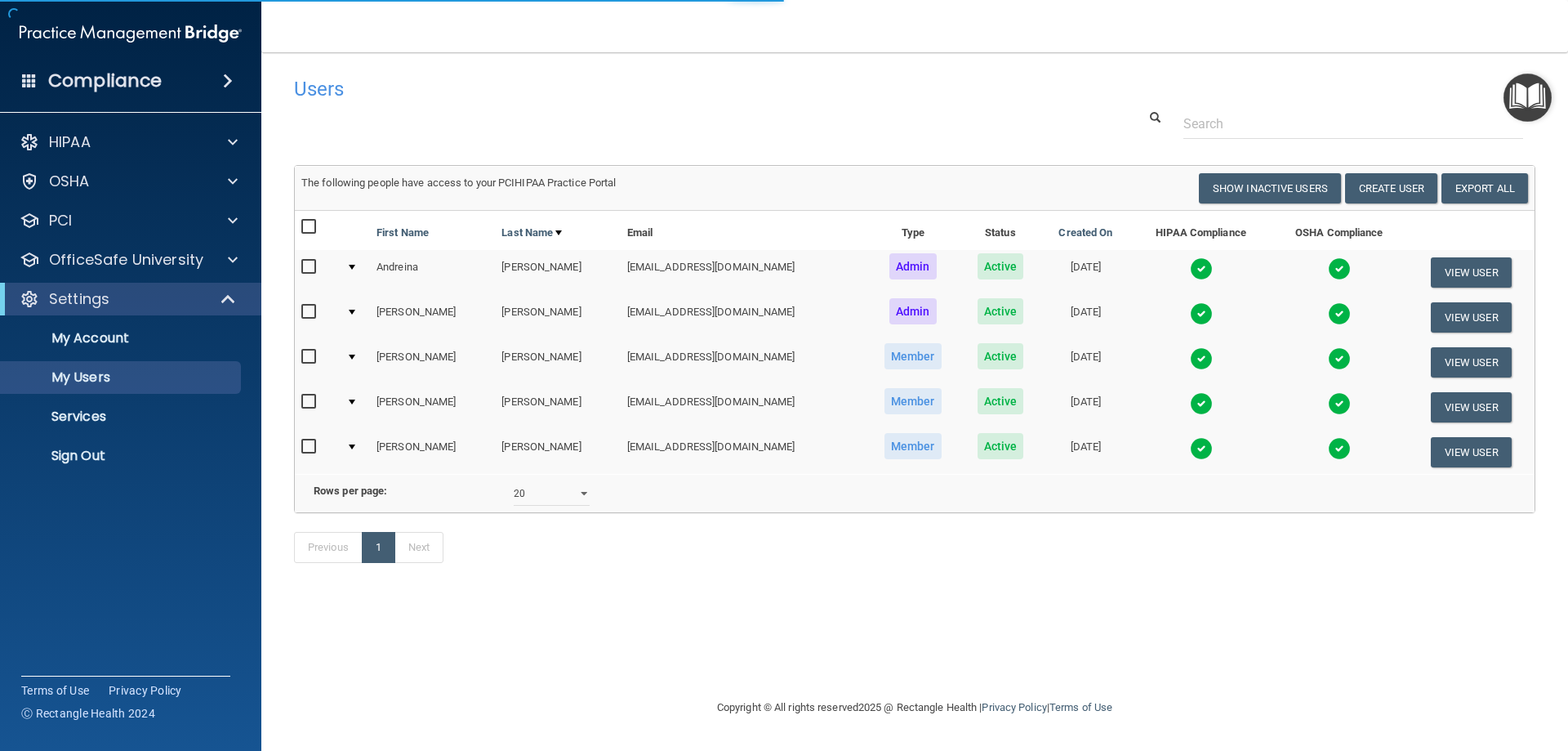
click at [1190, 266] on img at bounding box center [1201, 268] width 23 height 23
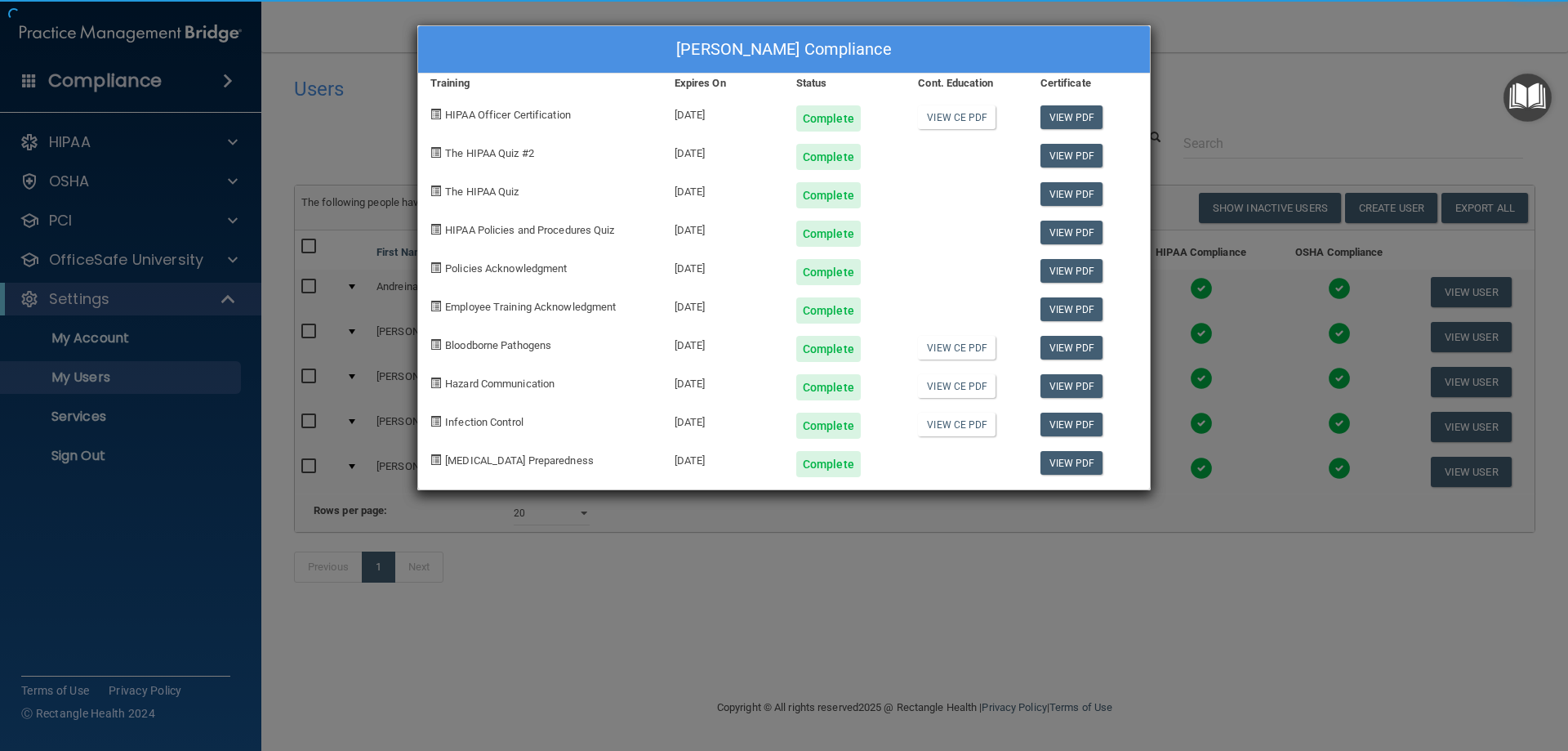
click at [1342, 249] on div "[PERSON_NAME] Compliance Training Expires On Status Cont. Education Certificate…" at bounding box center [784, 375] width 1568 height 751
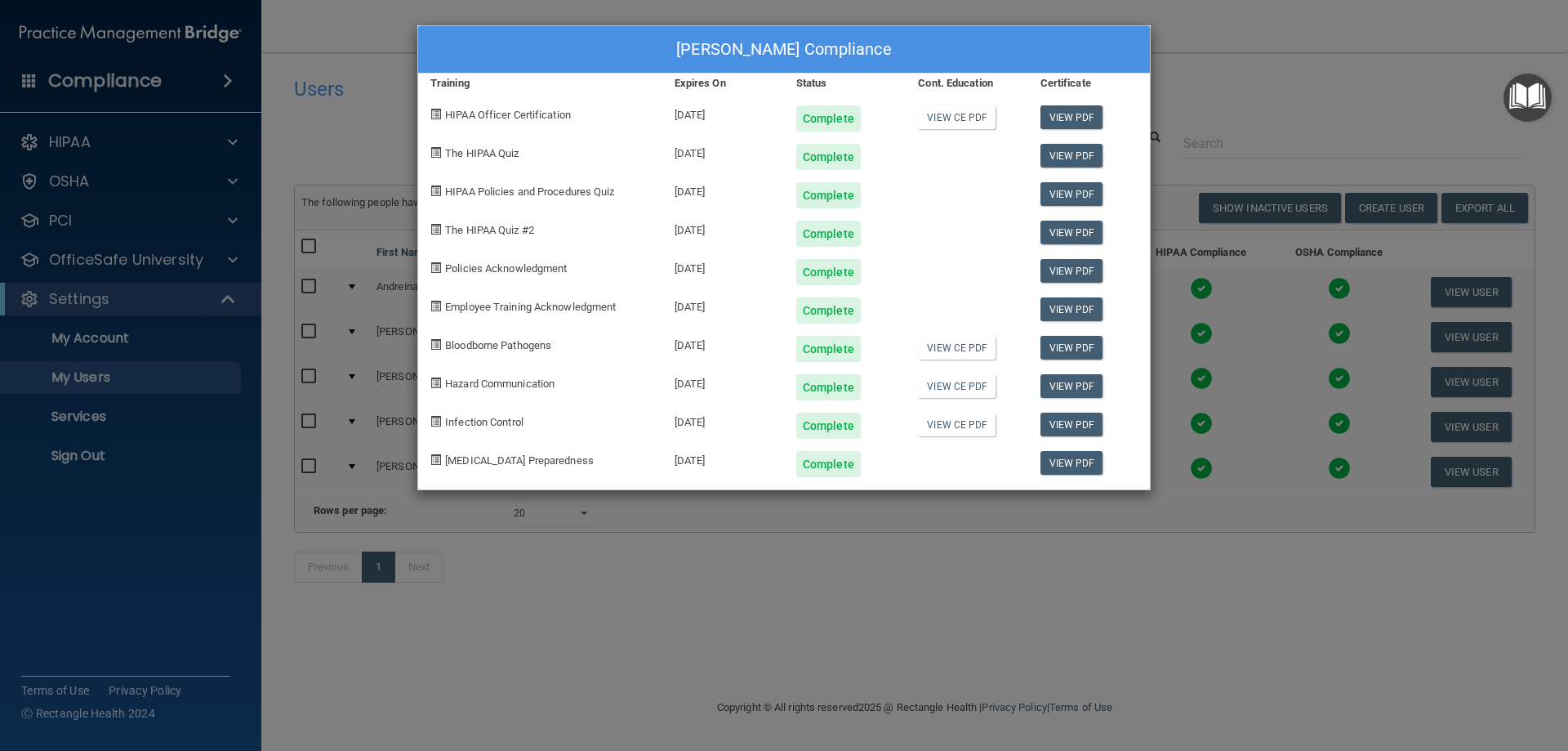
click at [1226, 349] on div "[PERSON_NAME] Compliance Training Expires On Status Cont. Education Certificate…" at bounding box center [784, 375] width 1568 height 751
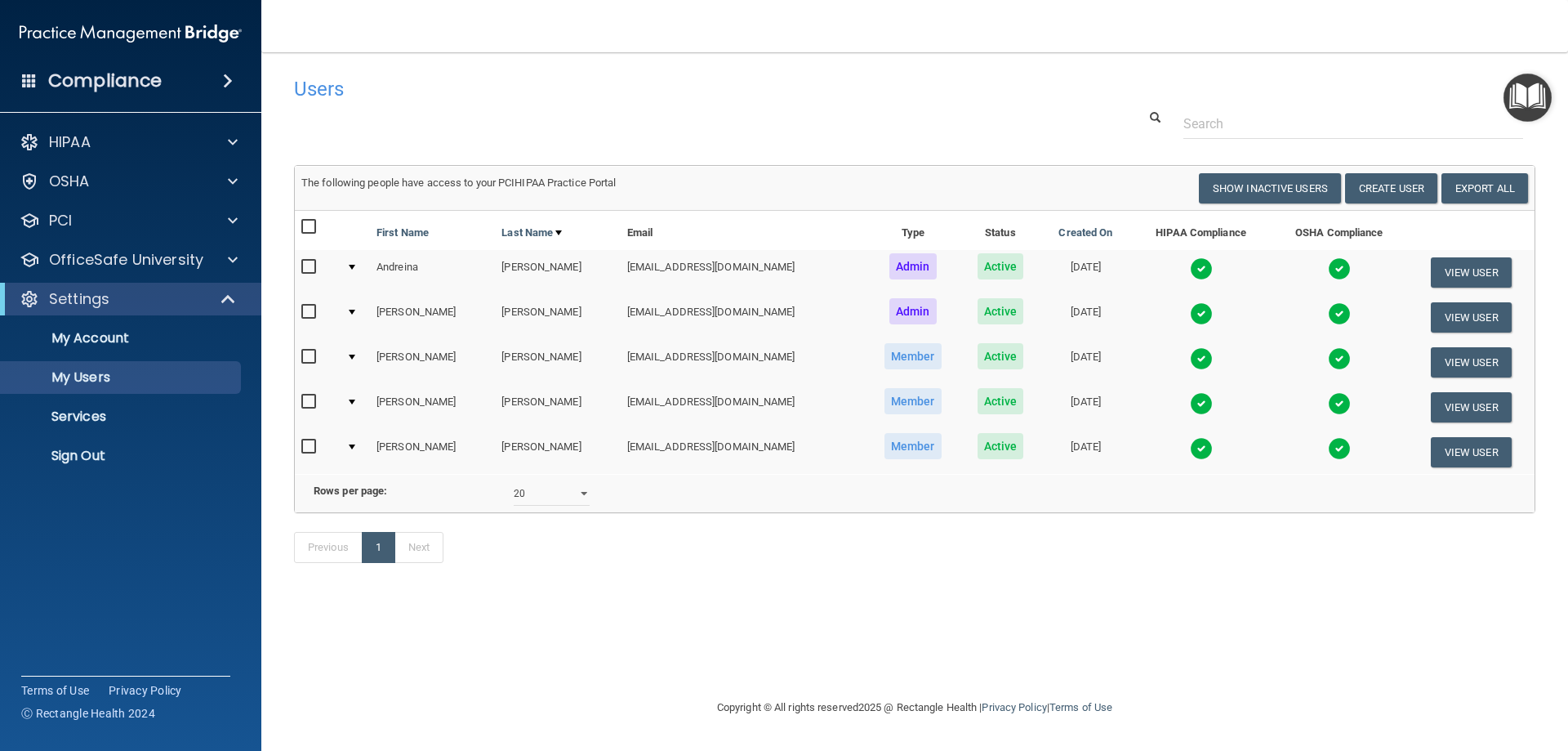
click at [1190, 360] on img at bounding box center [1201, 358] width 23 height 23
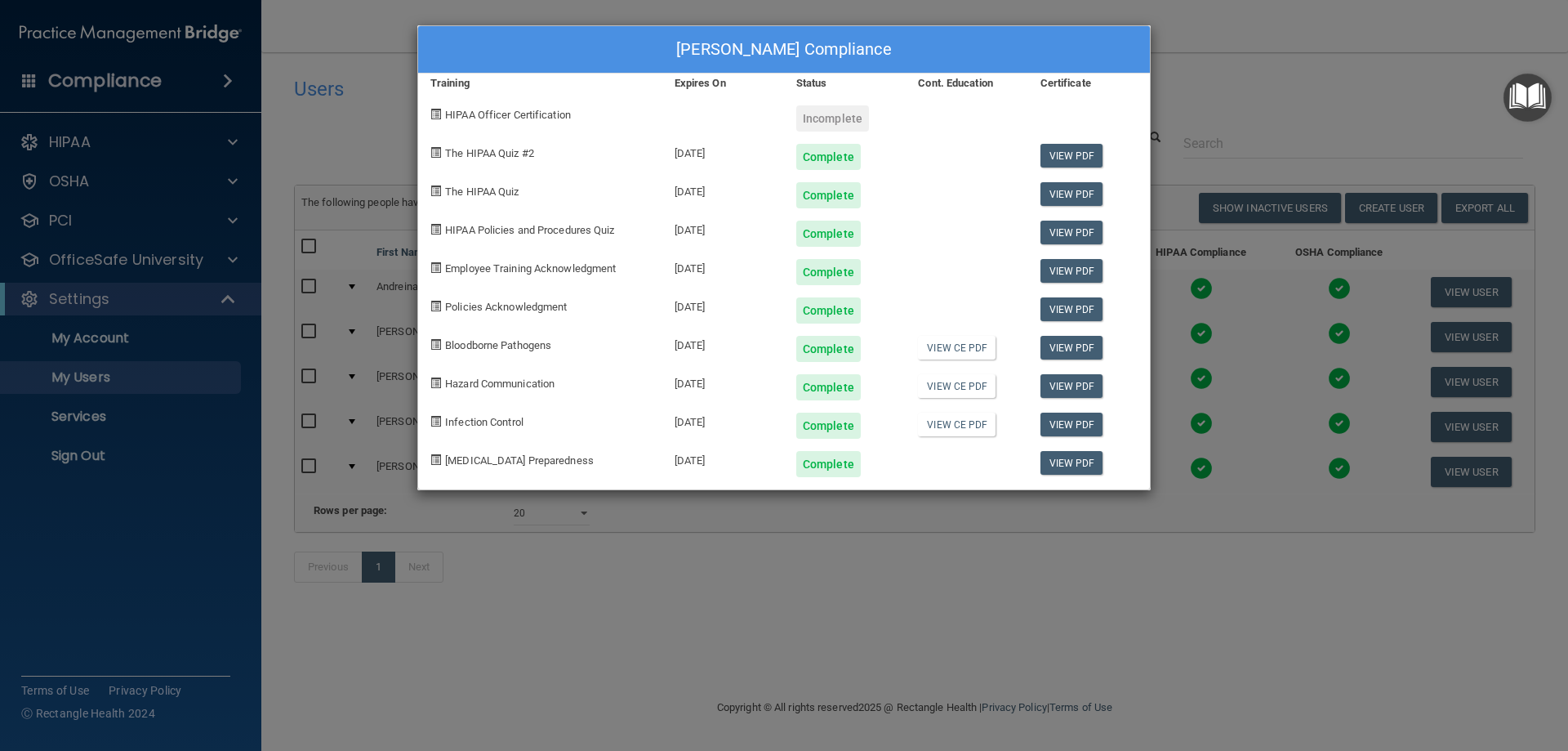
click at [914, 519] on div "[PERSON_NAME] Compliance Training Expires On Status Cont. Education Certificate…" at bounding box center [784, 375] width 1568 height 751
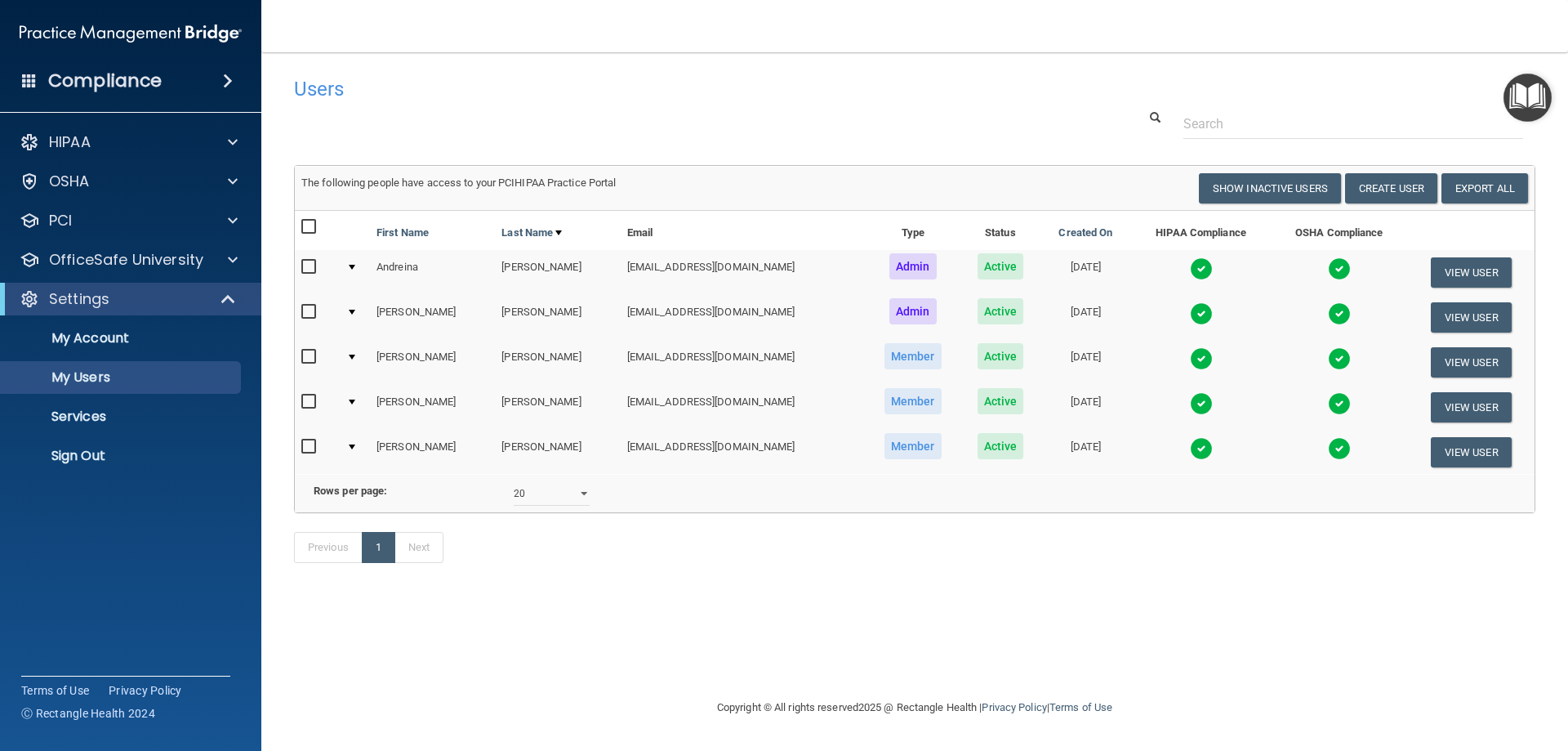
click at [1190, 315] on img at bounding box center [1201, 314] width 23 height 23
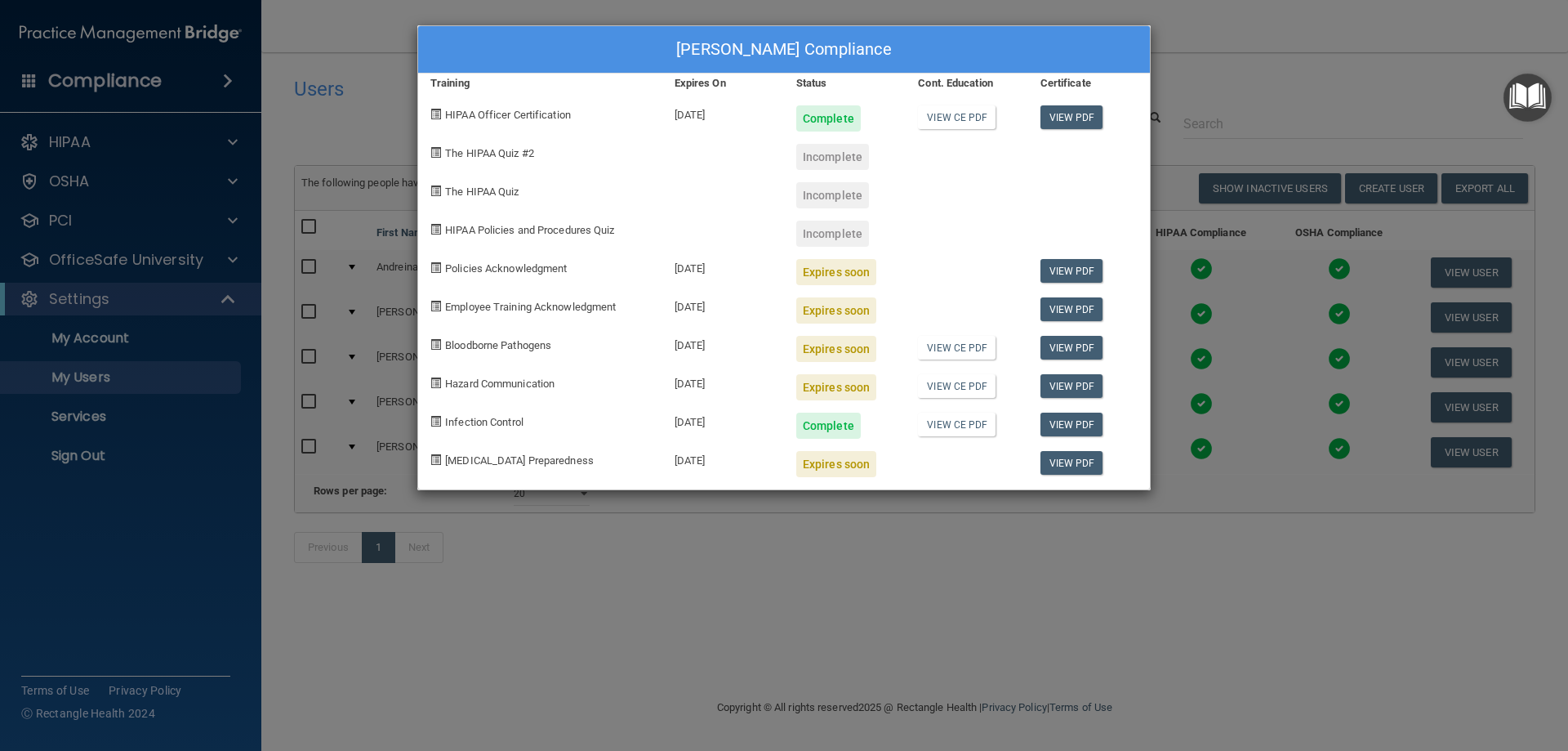
click at [1062, 574] on div "[PERSON_NAME] Compliance Training Expires On Status Cont. Education Certificate…" at bounding box center [784, 375] width 1568 height 751
